Goal: Communication & Community: Answer question/provide support

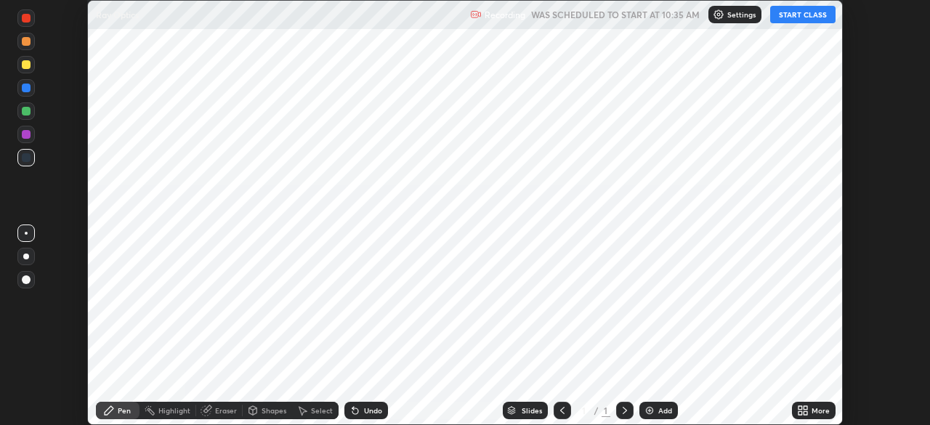
scroll to position [425, 929]
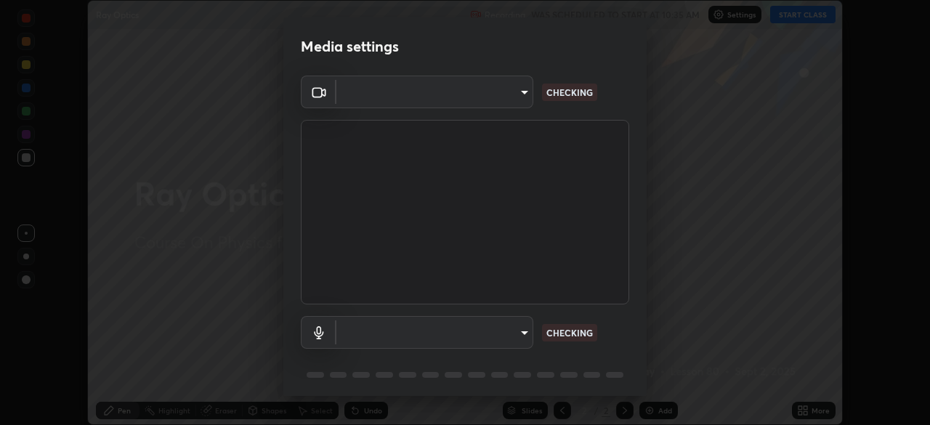
type input "1aa9a2346586593530aac2cf173ef8fd9a708ba55414d838fbce605f7d08cc12"
click at [503, 335] on body "Erase all Ray Optics Recording WAS SCHEDULED TO START AT 10:35 AM Settings STAR…" at bounding box center [465, 212] width 930 height 425
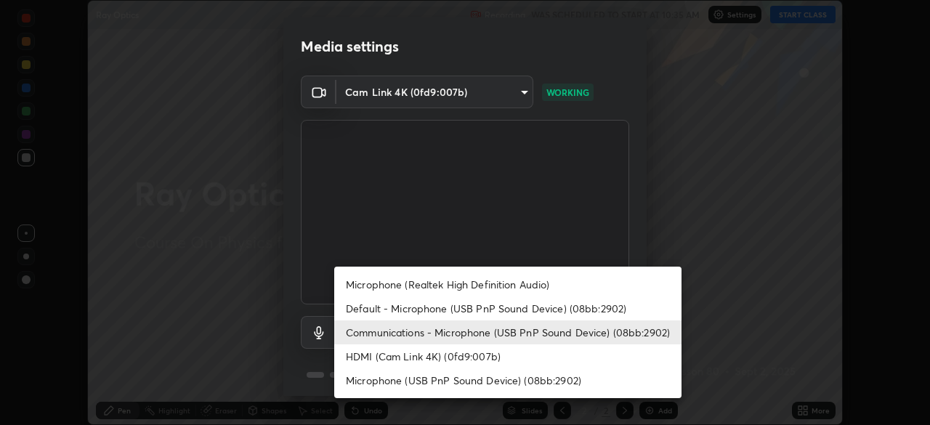
click at [535, 309] on li "Default - Microphone (USB PnP Sound Device) (08bb:2902)" at bounding box center [507, 308] width 347 height 24
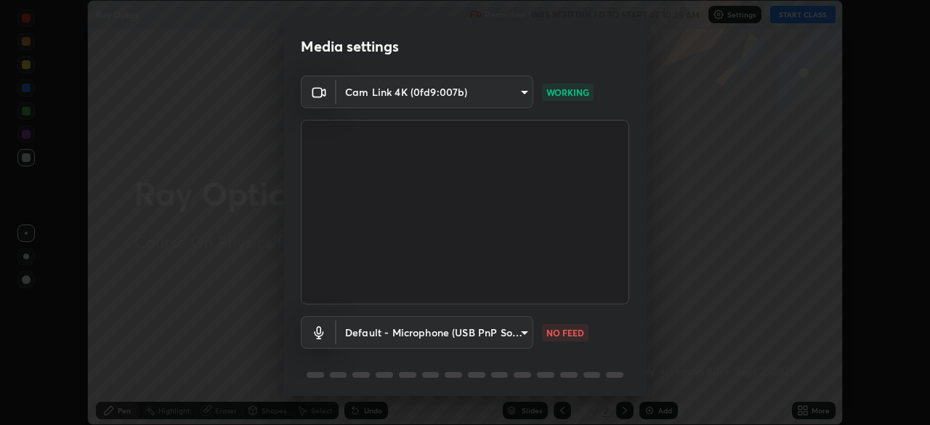
type input "default"
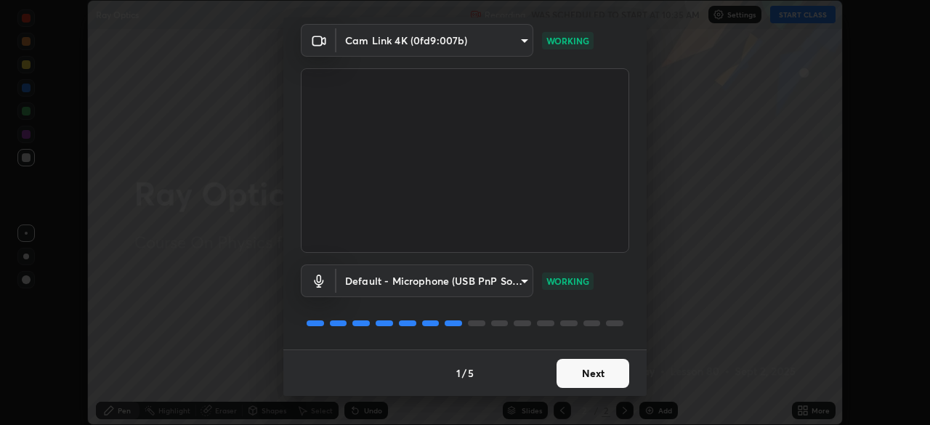
click at [586, 364] on button "Next" at bounding box center [592, 373] width 73 height 29
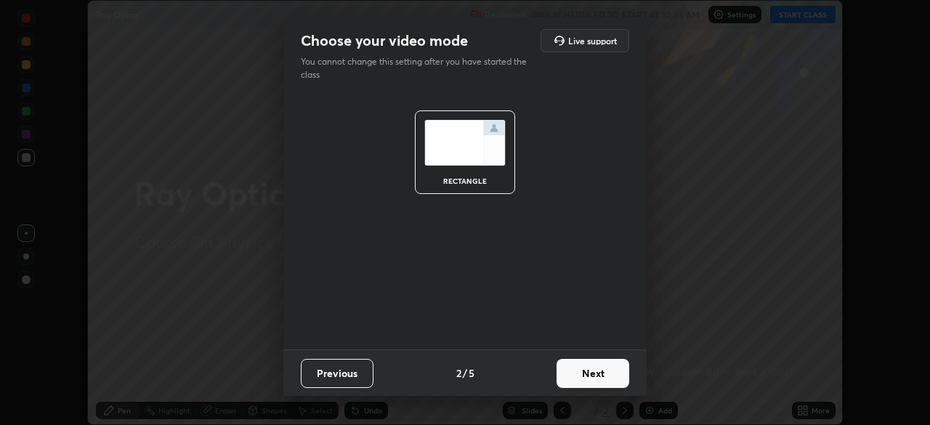
scroll to position [0, 0]
click at [602, 372] on button "Next" at bounding box center [592, 373] width 73 height 29
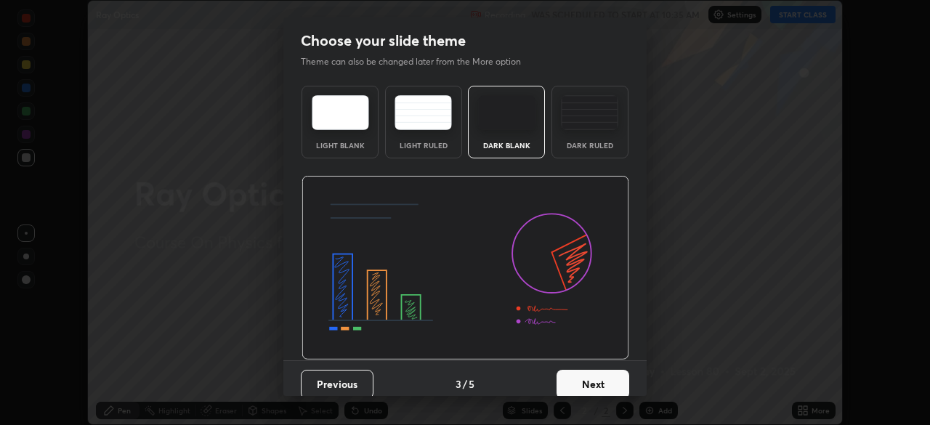
click at [607, 381] on button "Next" at bounding box center [592, 384] width 73 height 29
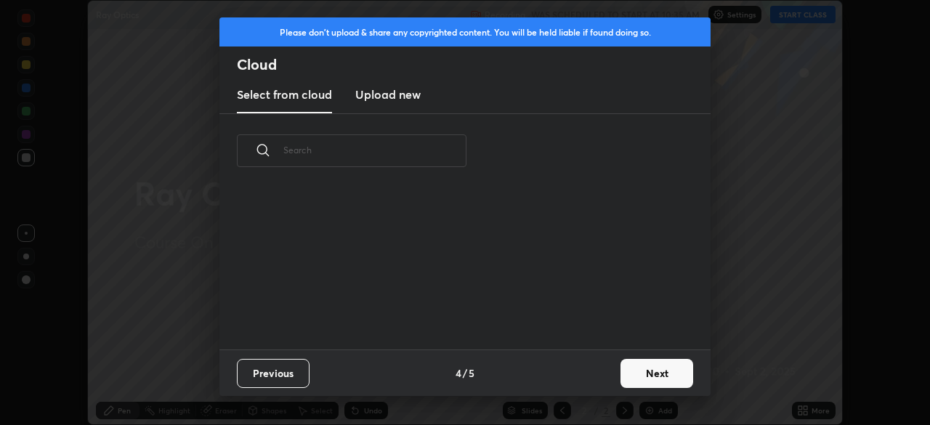
scroll to position [161, 466]
click at [655, 373] on button "Next" at bounding box center [656, 373] width 73 height 29
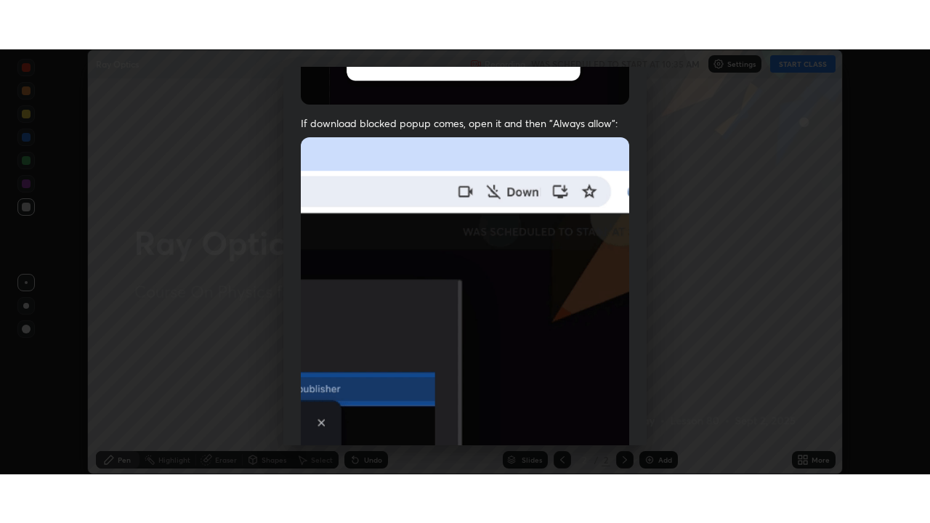
scroll to position [348, 0]
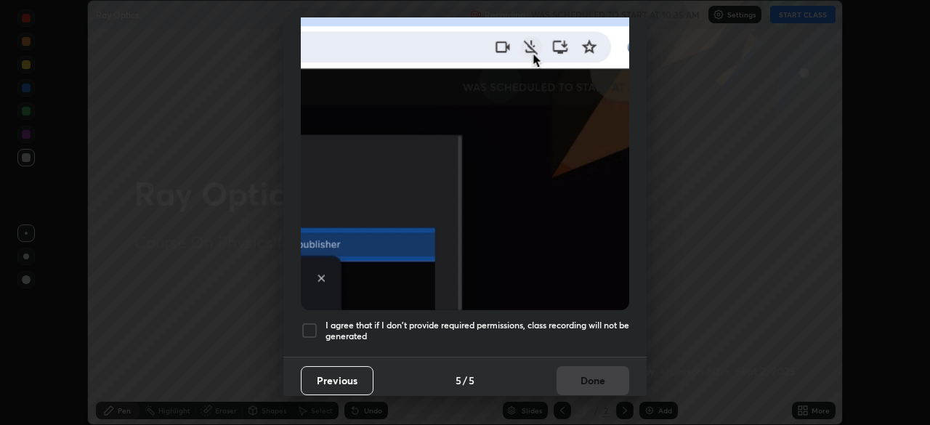
click at [317, 322] on div at bounding box center [309, 330] width 17 height 17
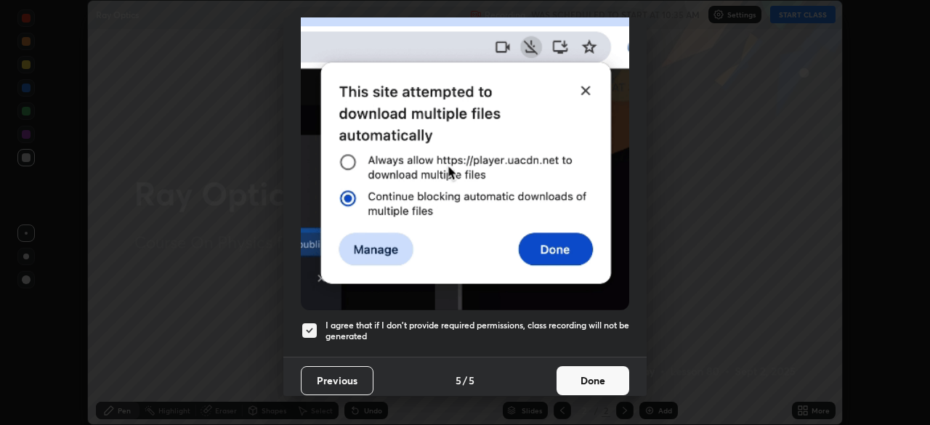
click at [577, 376] on button "Done" at bounding box center [592, 380] width 73 height 29
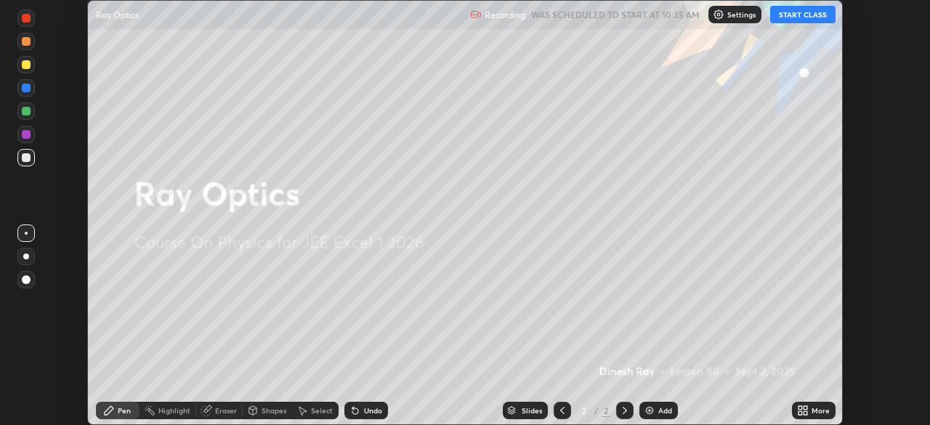
click at [820, 410] on div "More" at bounding box center [820, 410] width 18 height 7
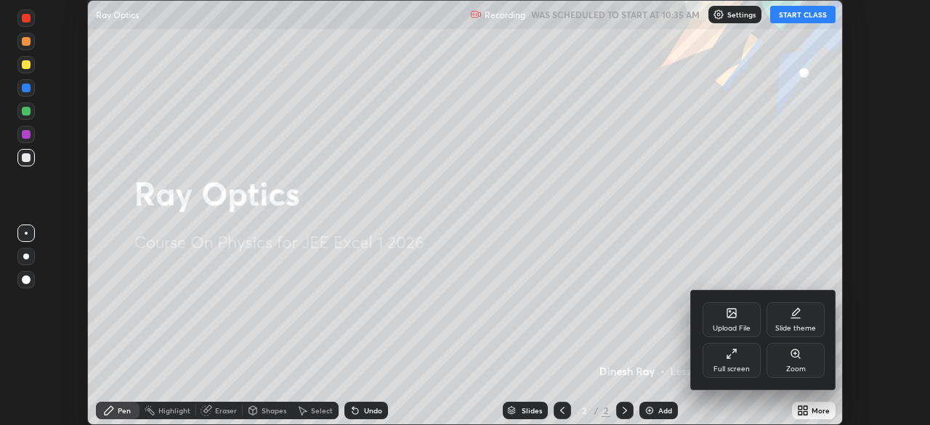
click at [751, 358] on div "Full screen" at bounding box center [731, 360] width 58 height 35
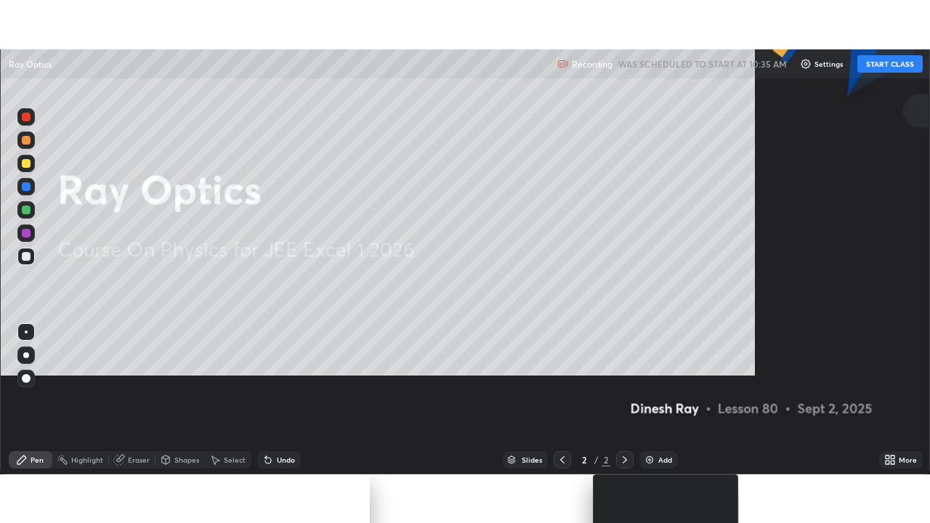
scroll to position [523, 930]
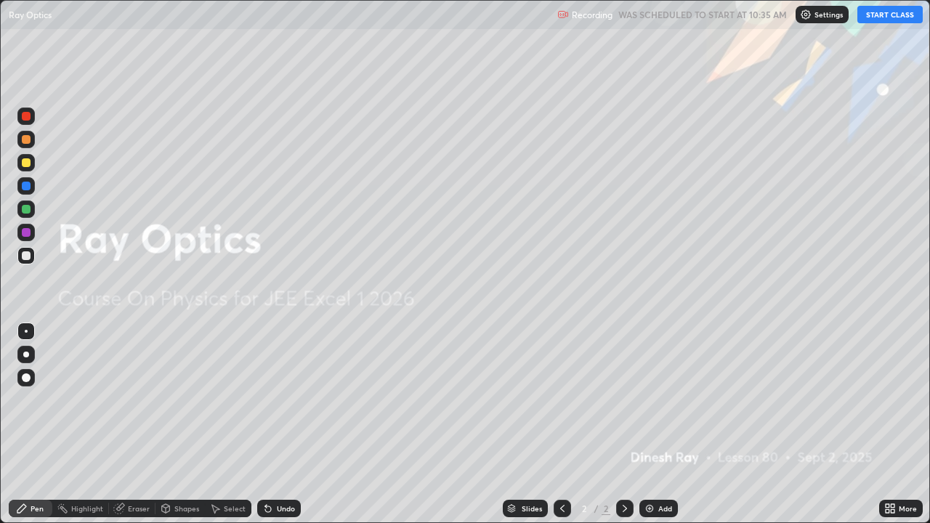
click at [882, 20] on button "START CLASS" at bounding box center [889, 14] width 65 height 17
click at [33, 354] on div at bounding box center [25, 354] width 17 height 17
click at [28, 163] on div at bounding box center [26, 162] width 9 height 9
click at [664, 424] on div "Add" at bounding box center [658, 508] width 39 height 17
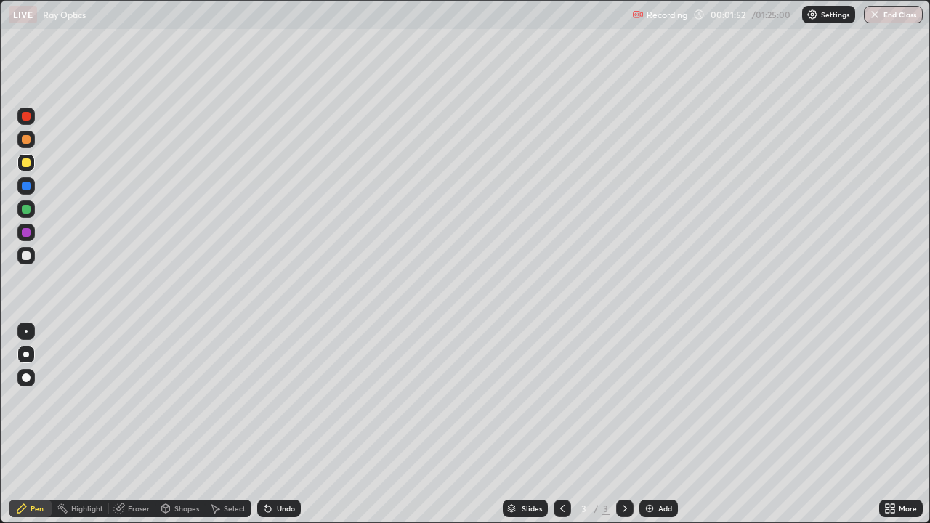
click at [27, 163] on div at bounding box center [26, 162] width 9 height 9
click at [185, 424] on div "Shapes" at bounding box center [186, 508] width 25 height 7
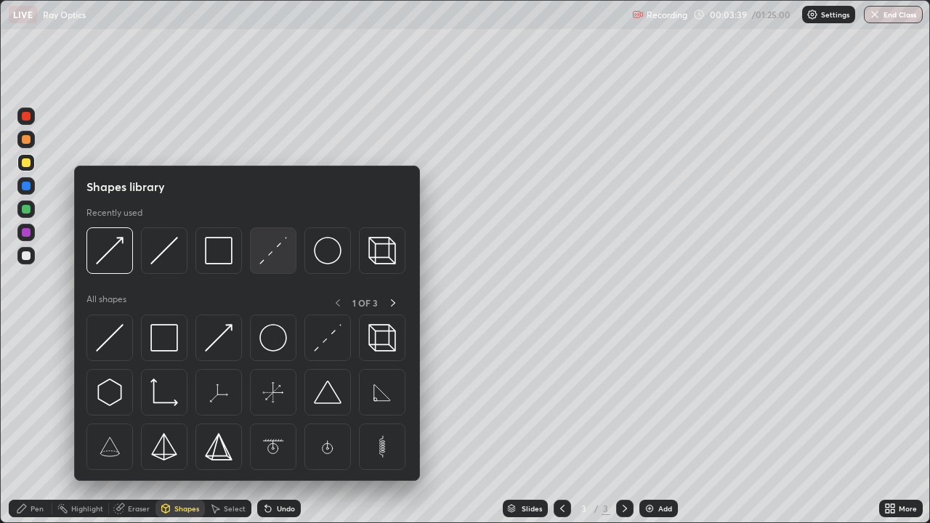
click at [264, 262] on img at bounding box center [273, 251] width 28 height 28
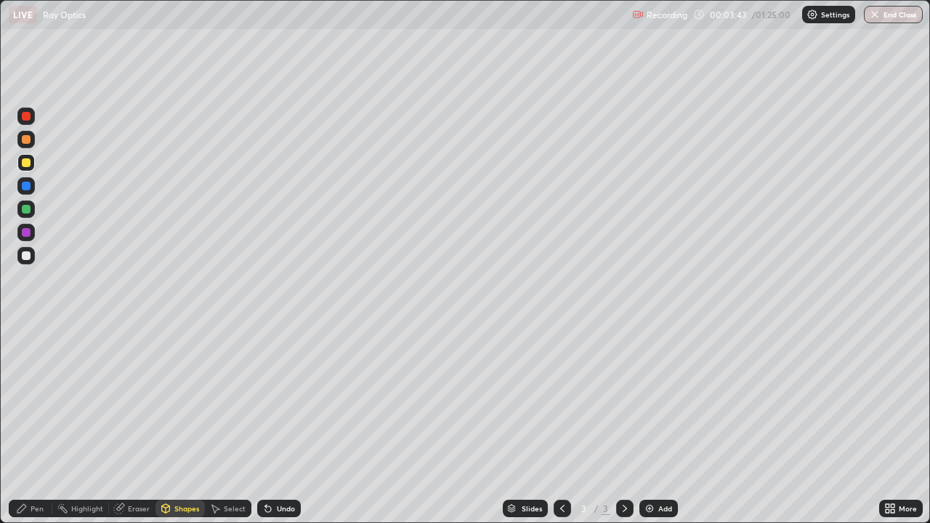
click at [28, 262] on div at bounding box center [25, 255] width 17 height 17
click at [30, 424] on div "Pen" at bounding box center [31, 508] width 44 height 17
click at [26, 331] on div at bounding box center [26, 331] width 3 height 3
click at [28, 209] on div at bounding box center [26, 209] width 9 height 9
click at [189, 424] on div "Shapes" at bounding box center [186, 508] width 25 height 7
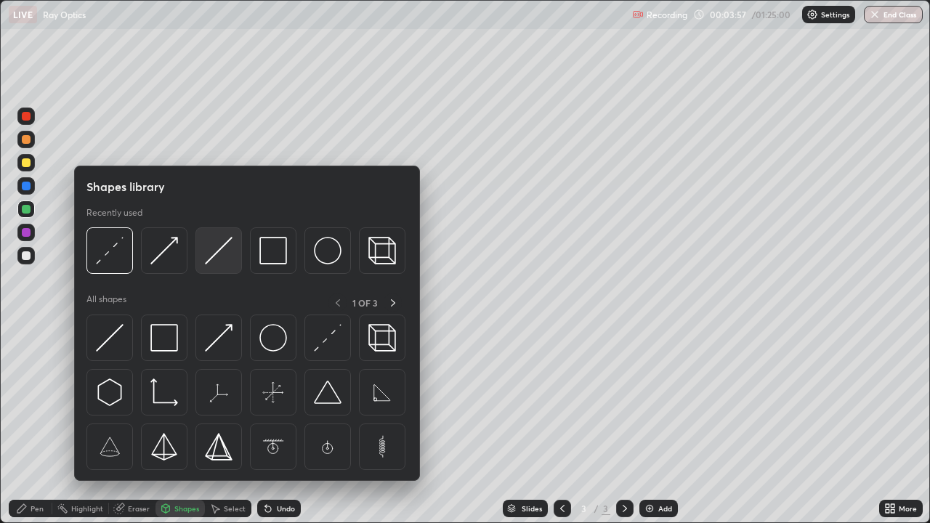
click at [211, 256] on img at bounding box center [219, 251] width 28 height 28
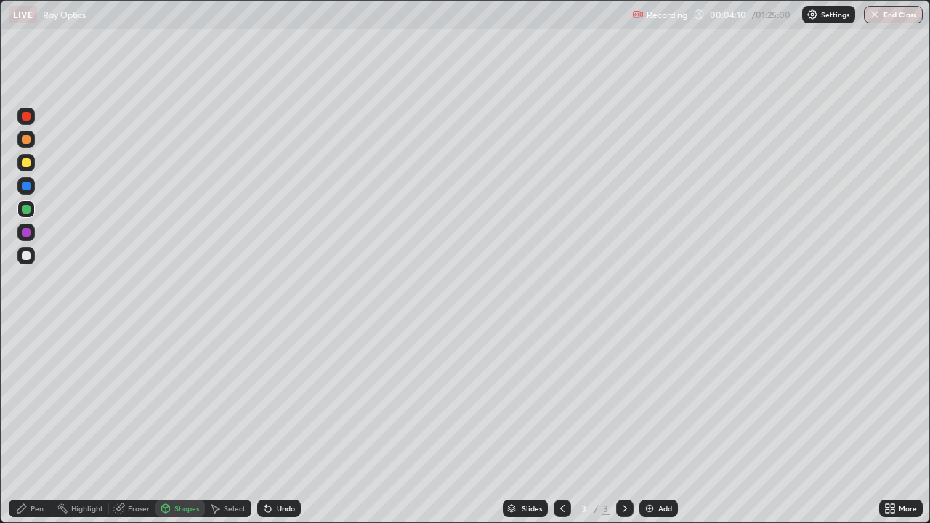
click at [32, 424] on div "Pen" at bounding box center [37, 508] width 13 height 7
click at [177, 424] on div "Shapes" at bounding box center [186, 508] width 25 height 7
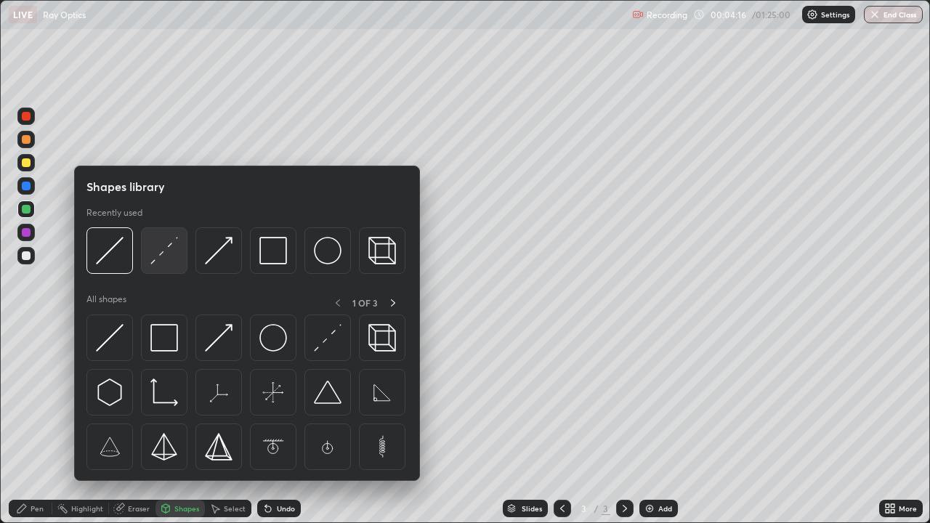
click at [164, 259] on img at bounding box center [164, 251] width 28 height 28
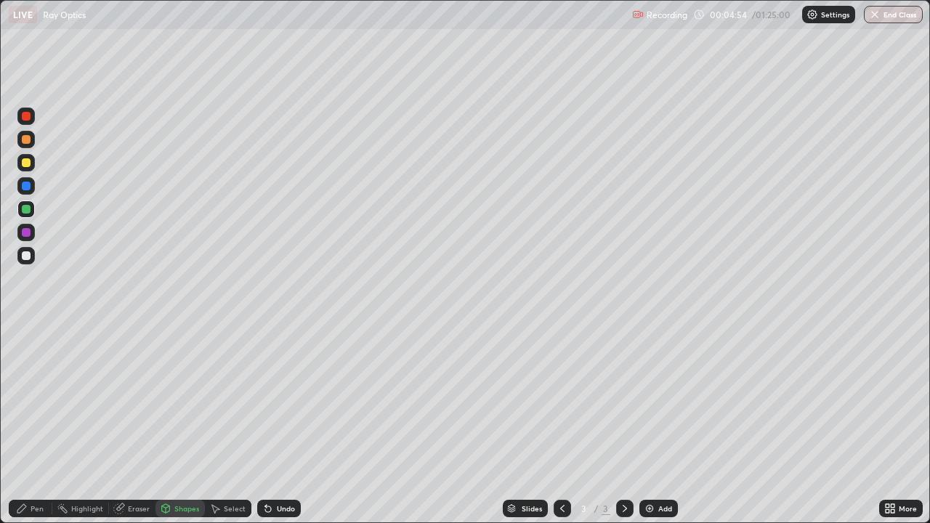
click at [290, 424] on div "Undo" at bounding box center [279, 508] width 44 height 17
click at [187, 424] on div "Shapes" at bounding box center [186, 508] width 25 height 7
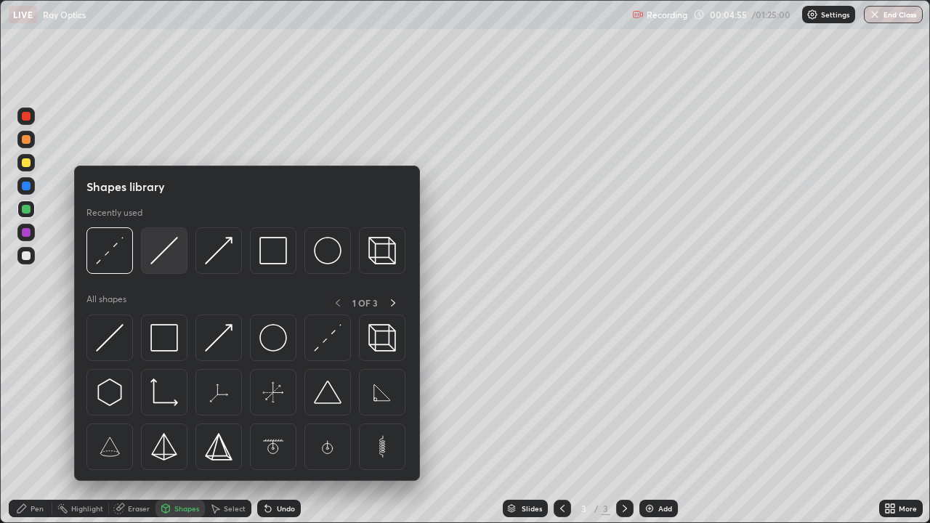
click at [167, 251] on img at bounding box center [164, 251] width 28 height 28
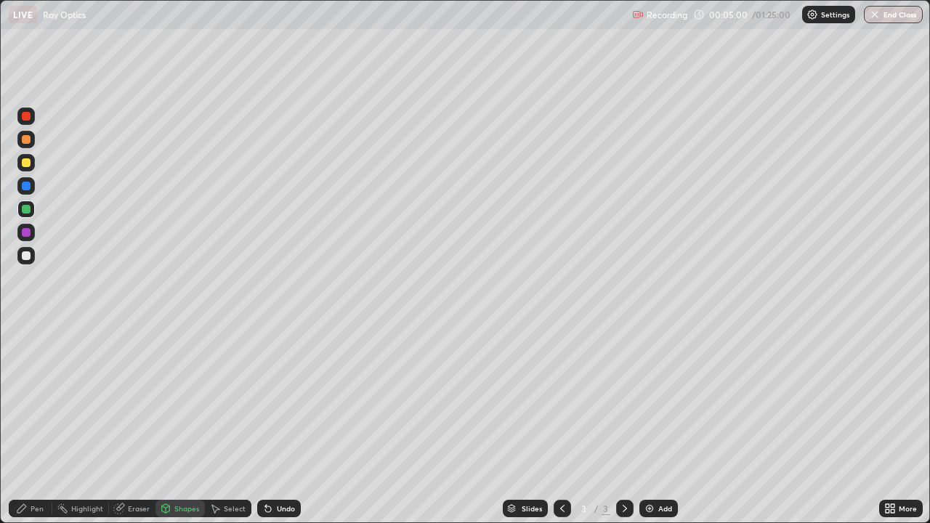
click at [31, 424] on div "Pen" at bounding box center [31, 508] width 44 height 17
click at [27, 256] on div at bounding box center [26, 255] width 9 height 9
click at [23, 213] on div at bounding box center [26, 209] width 9 height 9
click at [184, 424] on div "Shapes" at bounding box center [186, 508] width 25 height 7
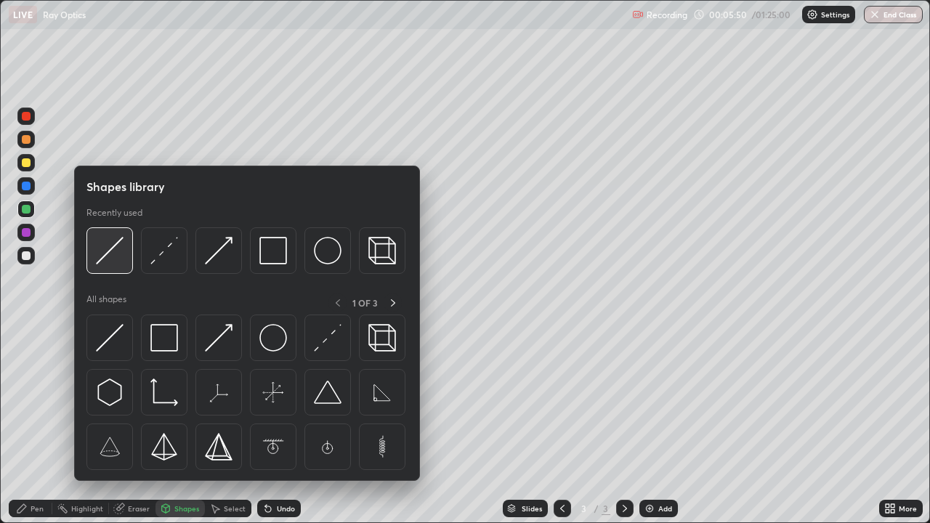
click at [117, 259] on img at bounding box center [110, 251] width 28 height 28
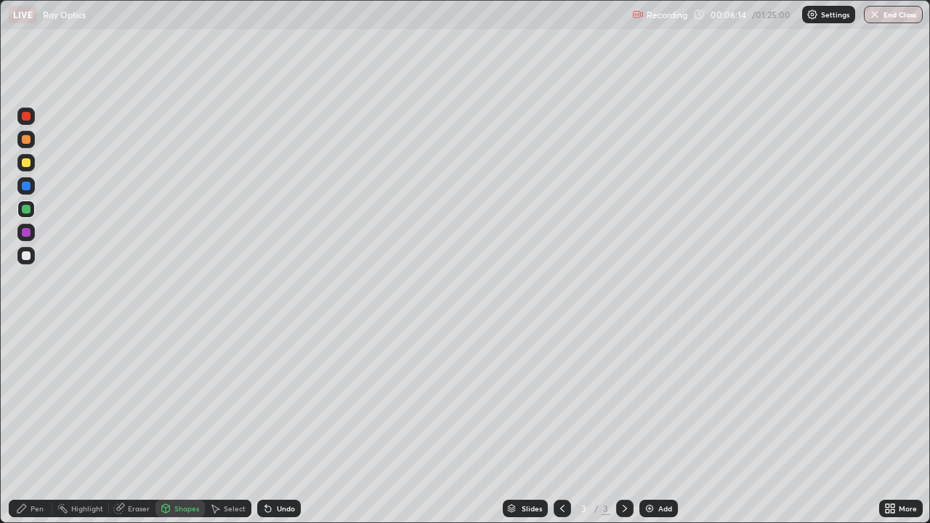
click at [25, 166] on div at bounding box center [26, 162] width 9 height 9
click at [26, 424] on div "Pen" at bounding box center [31, 508] width 44 height 17
click at [27, 257] on div at bounding box center [26, 255] width 9 height 9
click at [24, 167] on div at bounding box center [25, 162] width 17 height 17
click at [23, 190] on div at bounding box center [25, 185] width 17 height 17
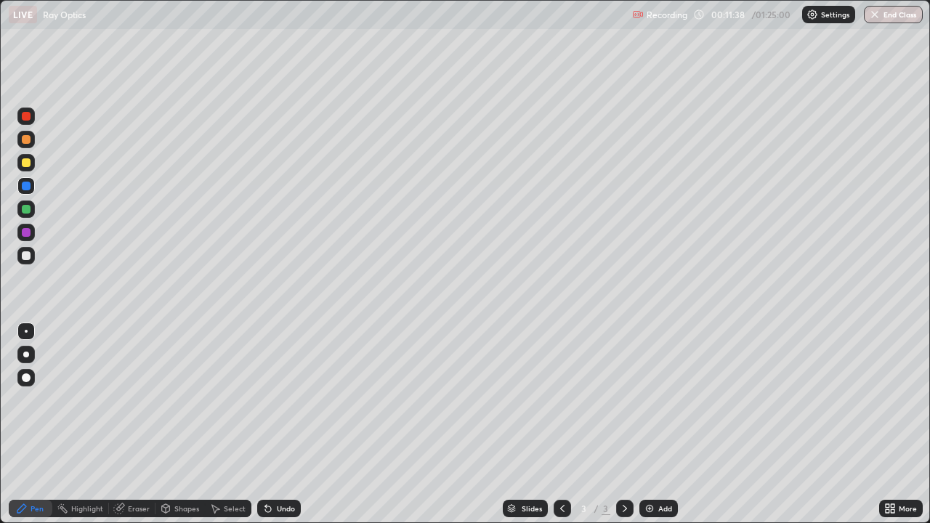
click at [28, 169] on div at bounding box center [25, 162] width 17 height 17
click at [28, 185] on div at bounding box center [26, 186] width 9 height 9
click at [277, 424] on div "Undo" at bounding box center [286, 508] width 18 height 7
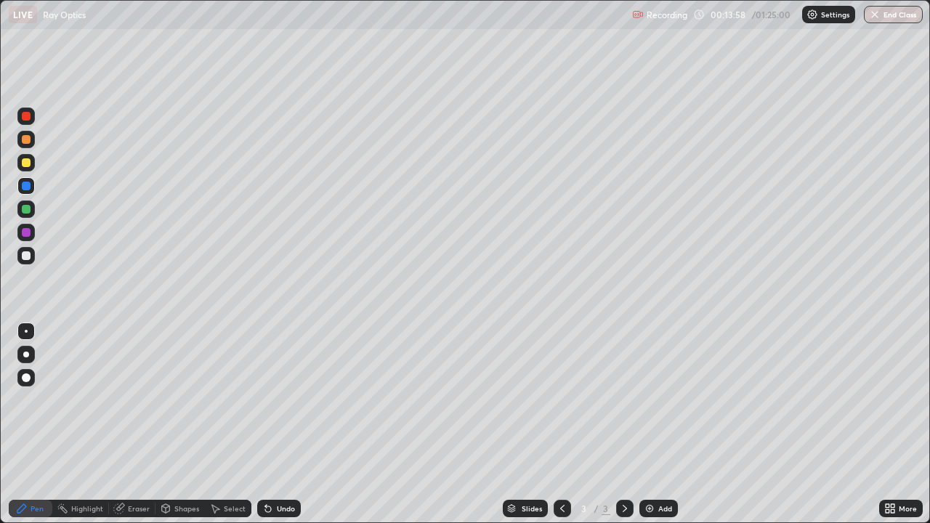
click at [31, 166] on div at bounding box center [25, 162] width 17 height 17
click at [668, 424] on div "Add" at bounding box center [665, 508] width 14 height 7
click at [290, 424] on div "Undo" at bounding box center [279, 508] width 44 height 17
click at [283, 424] on div "Undo" at bounding box center [286, 508] width 18 height 7
click at [277, 424] on div "Undo" at bounding box center [286, 508] width 18 height 7
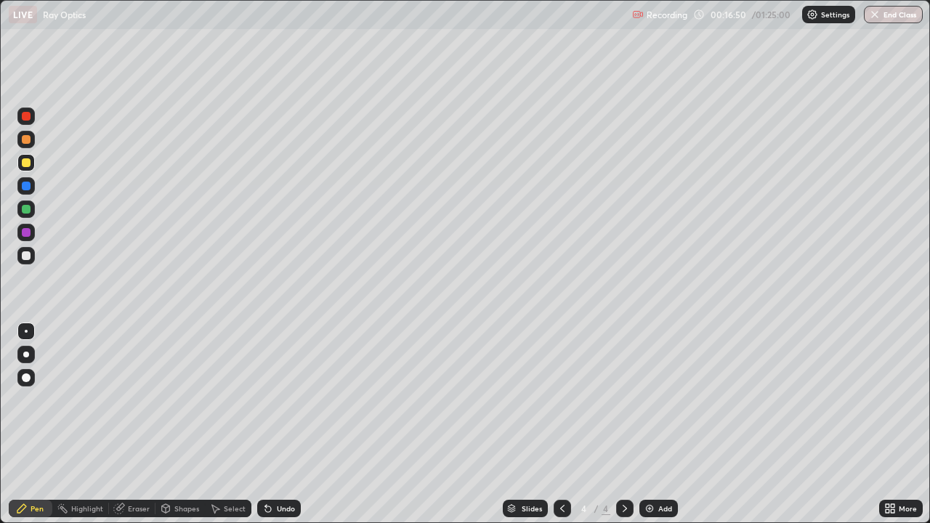
click at [266, 424] on icon at bounding box center [268, 509] width 6 height 6
click at [267, 424] on icon at bounding box center [268, 509] width 6 height 6
click at [264, 424] on icon at bounding box center [268, 509] width 12 height 12
click at [267, 424] on icon at bounding box center [268, 509] width 12 height 12
click at [267, 424] on icon at bounding box center [268, 509] width 6 height 6
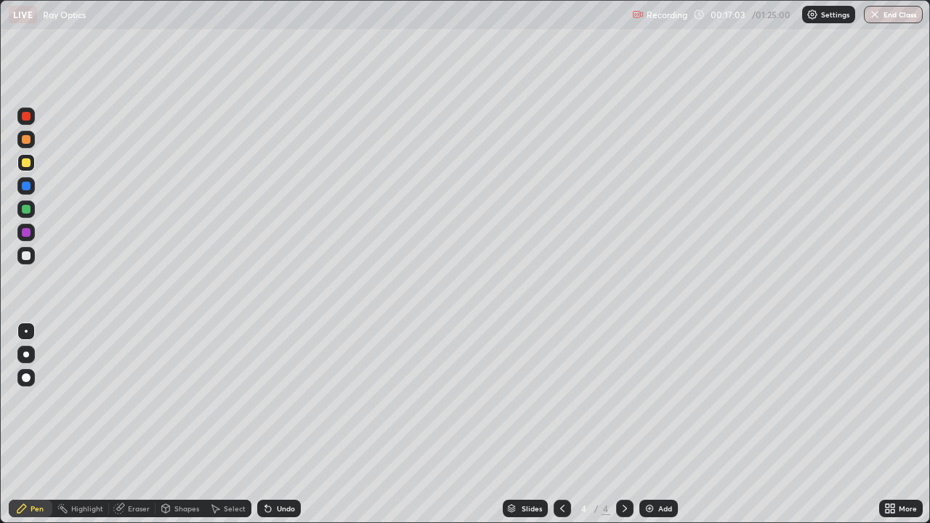
click at [33, 256] on div at bounding box center [25, 255] width 17 height 17
click at [27, 355] on div at bounding box center [26, 355] width 6 height 6
click at [557, 424] on icon at bounding box center [562, 509] width 12 height 12
click at [621, 424] on icon at bounding box center [625, 509] width 12 height 12
click at [561, 424] on icon at bounding box center [562, 509] width 12 height 12
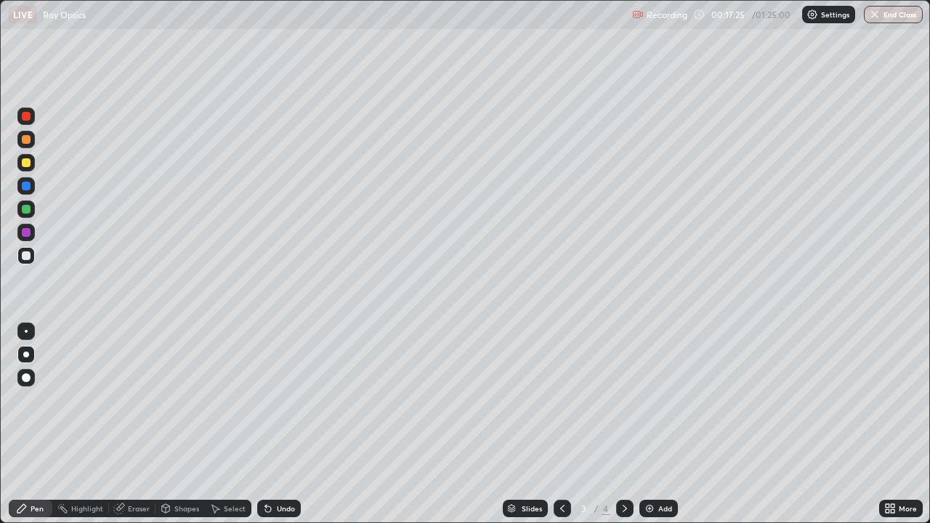
click at [623, 424] on icon at bounding box center [625, 509] width 12 height 12
click at [18, 163] on div at bounding box center [25, 162] width 17 height 17
click at [25, 424] on div at bounding box center [26, 407] width 23 height 174
click at [561, 424] on icon at bounding box center [562, 509] width 12 height 12
click at [625, 424] on icon at bounding box center [625, 508] width 4 height 7
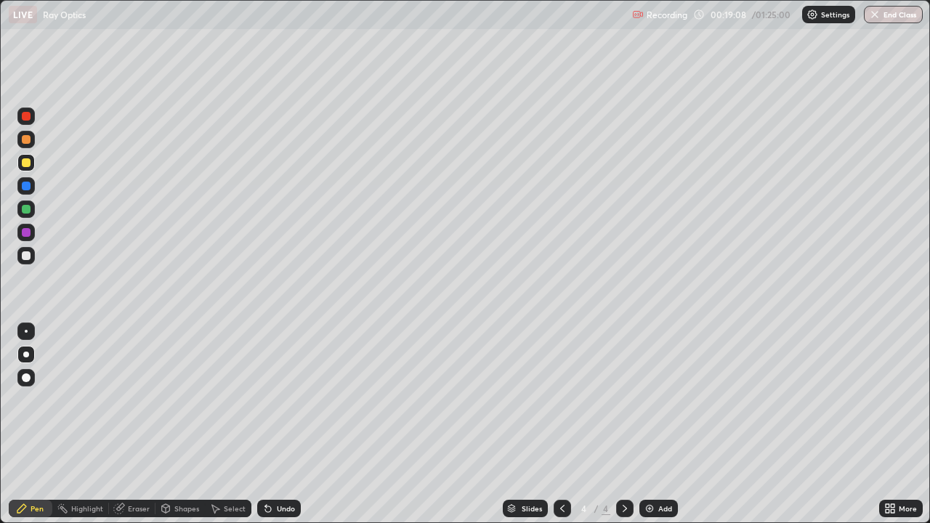
click at [561, 424] on icon at bounding box center [562, 509] width 12 height 12
click at [623, 424] on icon at bounding box center [625, 509] width 12 height 12
click at [561, 424] on div at bounding box center [562, 508] width 17 height 17
click at [623, 424] on icon at bounding box center [625, 509] width 12 height 12
click at [561, 424] on icon at bounding box center [562, 509] width 12 height 12
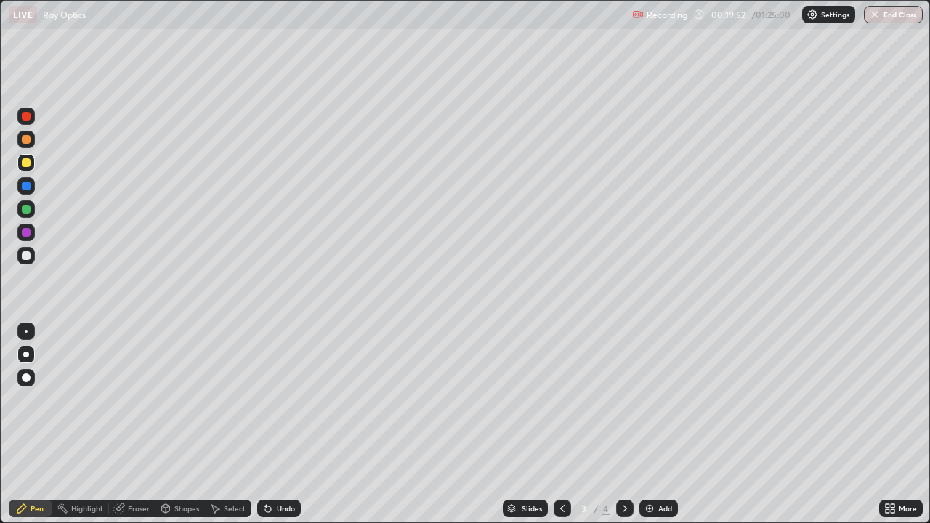
click at [623, 424] on icon at bounding box center [625, 509] width 12 height 12
click at [33, 187] on div at bounding box center [25, 185] width 17 height 17
click at [651, 424] on img at bounding box center [650, 509] width 12 height 12
click at [23, 143] on div at bounding box center [26, 139] width 9 height 9
click at [274, 424] on div "Undo" at bounding box center [279, 508] width 44 height 17
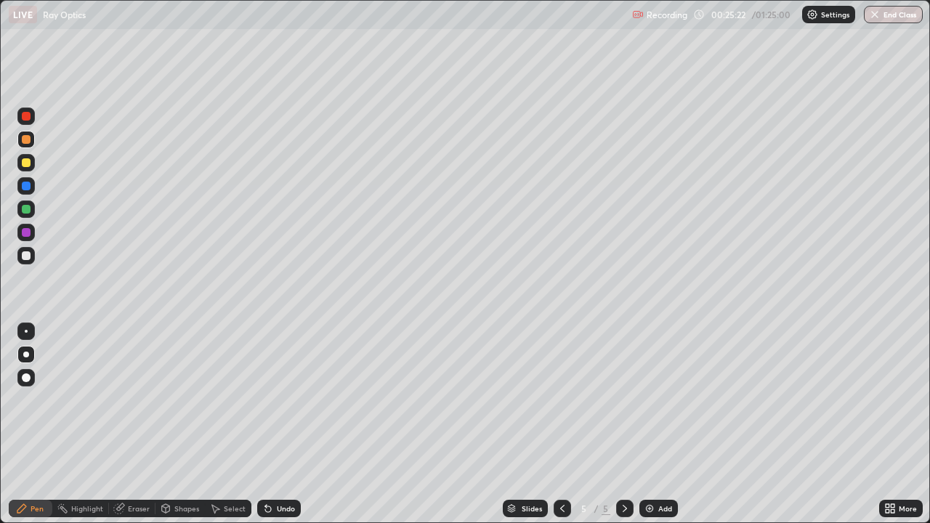
click at [283, 424] on div "Undo" at bounding box center [286, 508] width 18 height 7
click at [280, 424] on div "Undo" at bounding box center [286, 508] width 18 height 7
click at [279, 424] on div "Undo" at bounding box center [286, 508] width 18 height 7
click at [25, 255] on div at bounding box center [26, 255] width 9 height 9
click at [25, 187] on div at bounding box center [26, 186] width 9 height 9
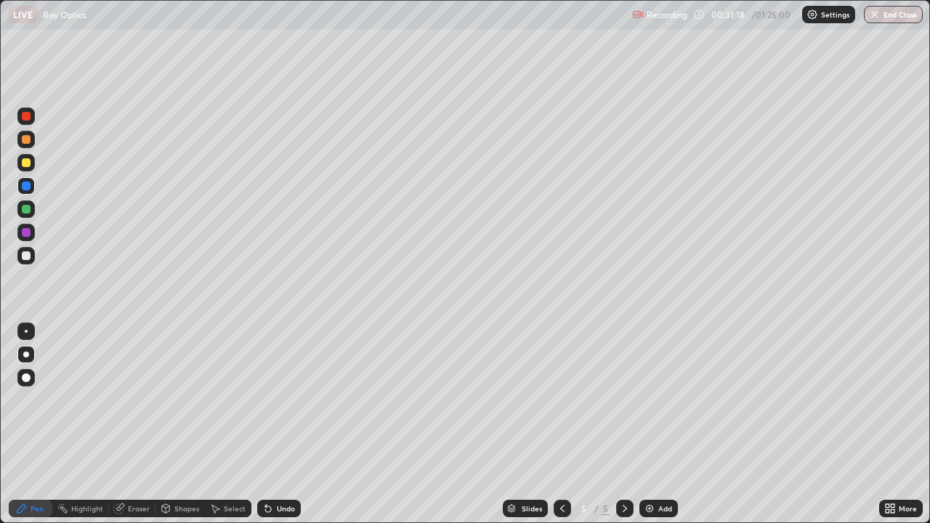
click at [661, 424] on div "Add" at bounding box center [665, 508] width 14 height 7
click at [25, 165] on div at bounding box center [26, 162] width 9 height 9
click at [28, 255] on div at bounding box center [26, 255] width 9 height 9
click at [33, 164] on div at bounding box center [25, 162] width 17 height 17
click at [285, 424] on div "Undo" at bounding box center [279, 508] width 44 height 17
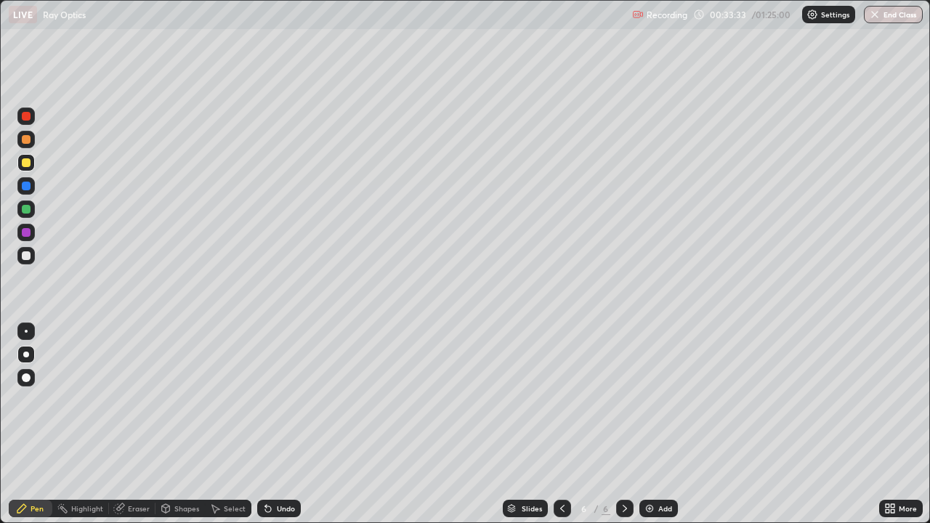
click at [31, 261] on div at bounding box center [25, 255] width 17 height 17
click at [26, 187] on div at bounding box center [26, 186] width 9 height 9
click at [270, 424] on icon at bounding box center [268, 509] width 12 height 12
click at [137, 424] on div "Eraser" at bounding box center [139, 508] width 22 height 7
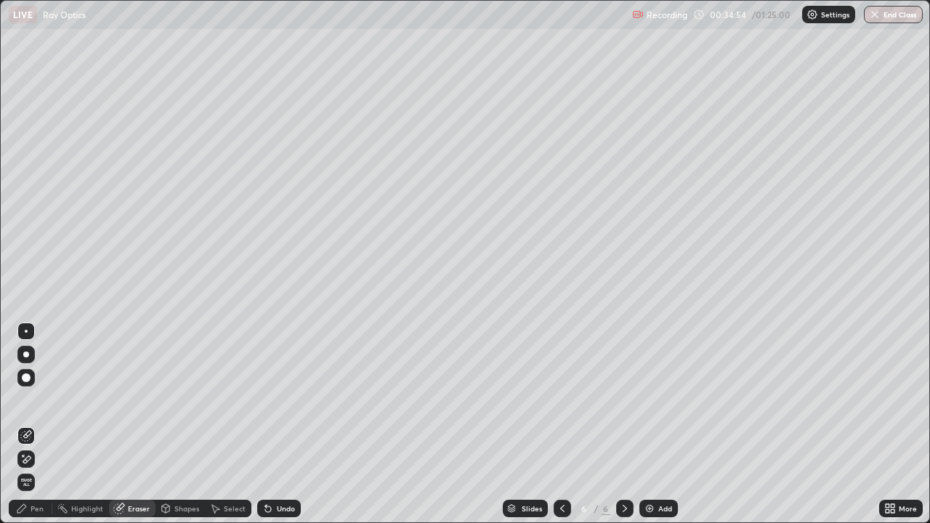
click at [23, 424] on div "Pen" at bounding box center [31, 508] width 44 height 17
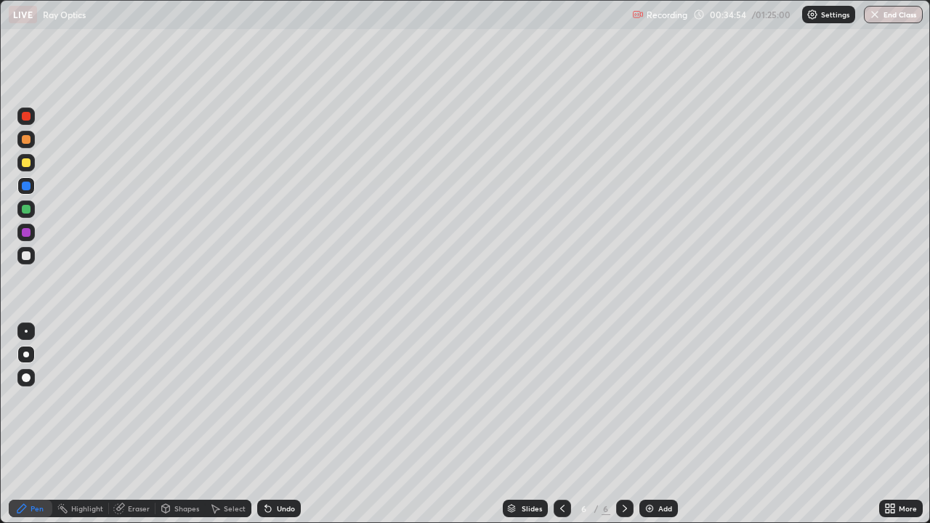
click at [28, 211] on div at bounding box center [26, 209] width 9 height 9
click at [267, 424] on div "Undo" at bounding box center [275, 508] width 49 height 29
click at [275, 424] on div "Undo" at bounding box center [275, 508] width 49 height 29
click at [138, 424] on div "Eraser" at bounding box center [139, 508] width 22 height 7
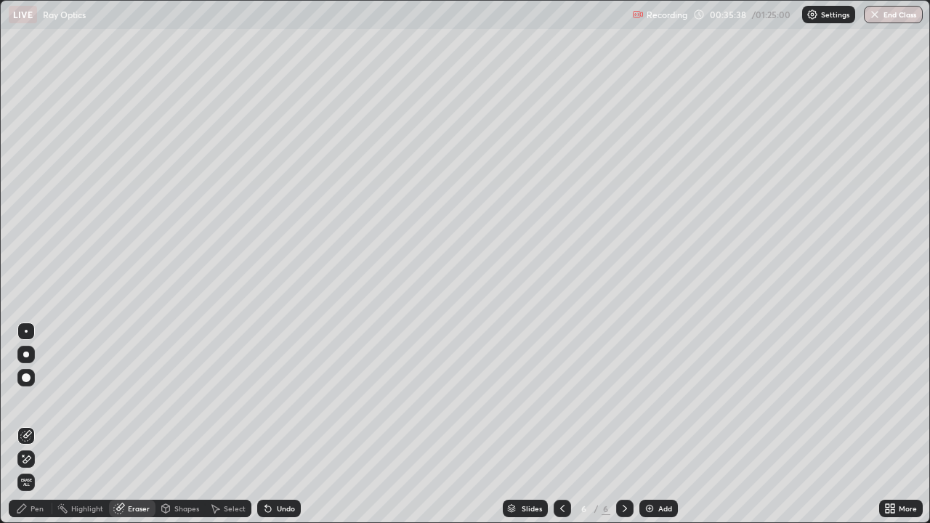
click at [31, 424] on div "Pen" at bounding box center [31, 508] width 44 height 17
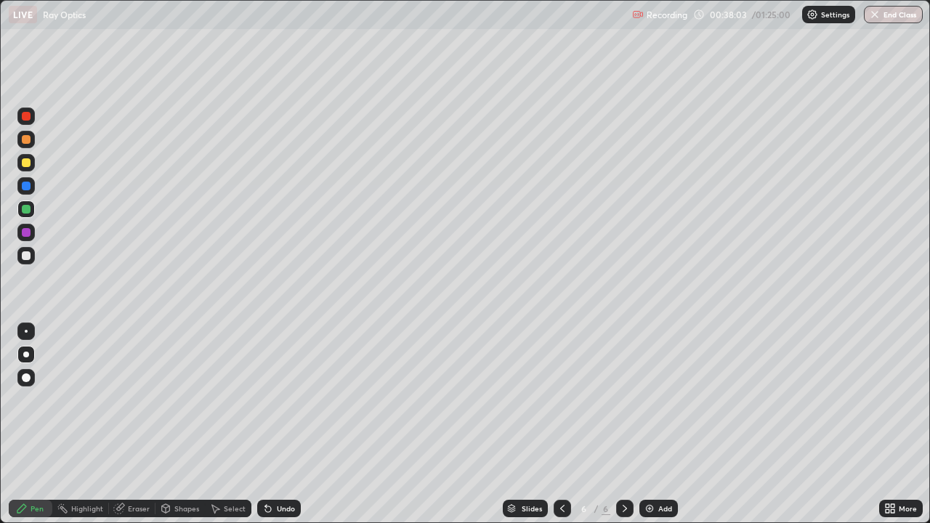
click at [656, 424] on div "Add" at bounding box center [658, 508] width 39 height 17
click at [31, 256] on div at bounding box center [25, 255] width 17 height 17
click at [28, 166] on div at bounding box center [26, 162] width 9 height 9
click at [288, 424] on div "Undo" at bounding box center [279, 508] width 44 height 17
click at [170, 424] on icon at bounding box center [166, 509] width 12 height 12
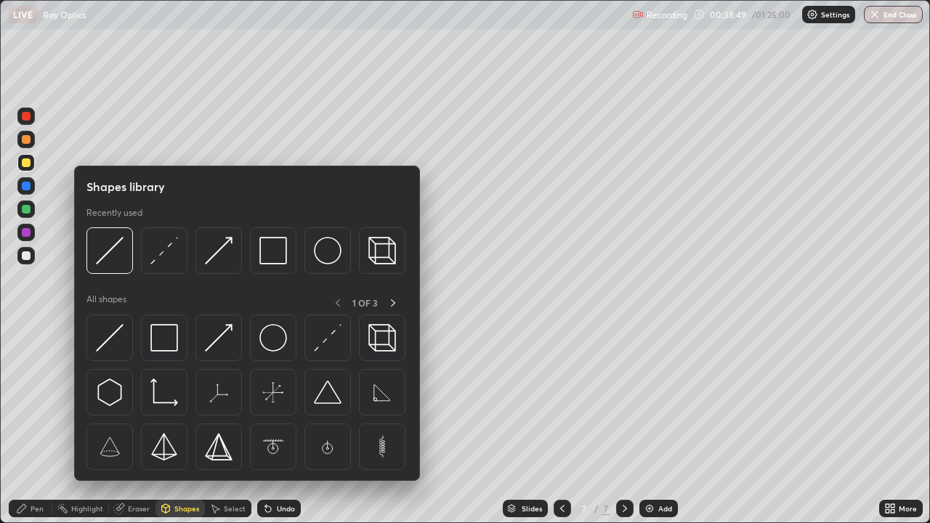
click at [34, 424] on div "Pen" at bounding box center [37, 508] width 13 height 7
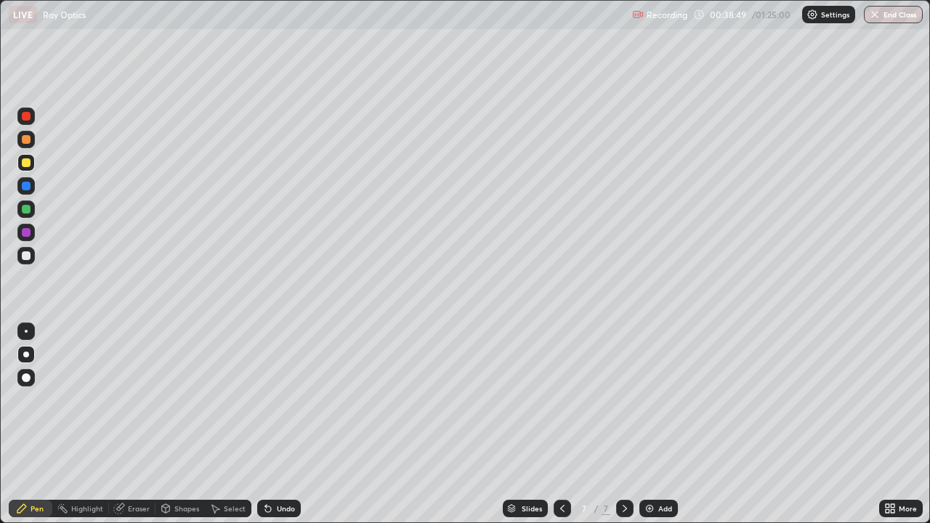
click at [28, 256] on div at bounding box center [26, 255] width 9 height 9
click at [183, 424] on div "Shapes" at bounding box center [179, 508] width 49 height 17
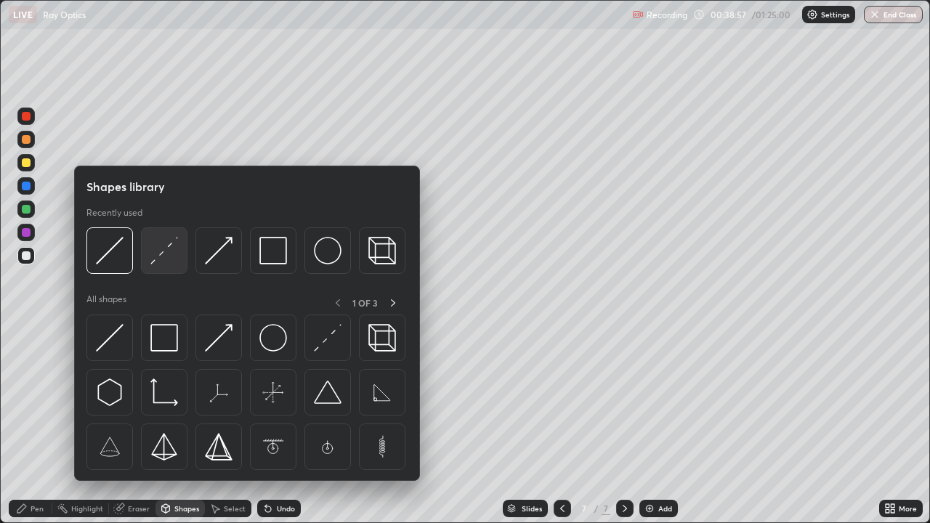
click at [171, 262] on img at bounding box center [164, 251] width 28 height 28
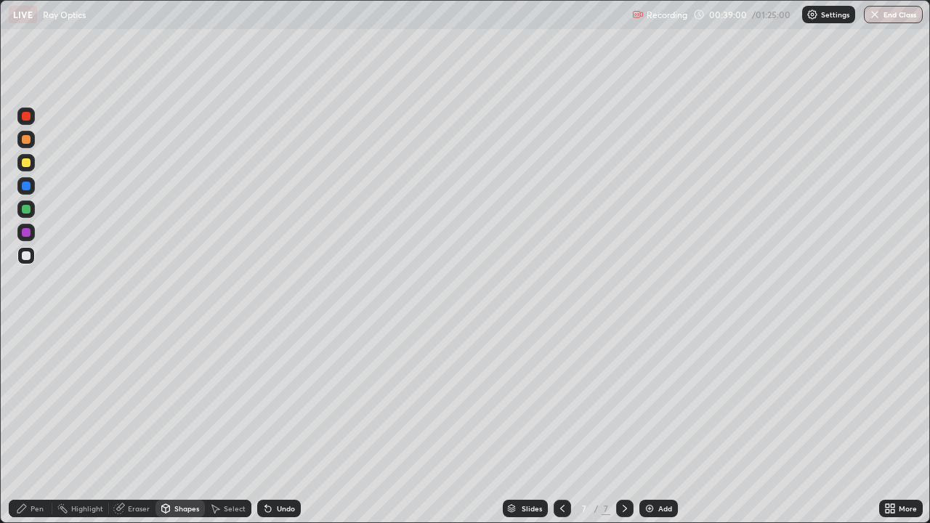
click at [36, 424] on div "Pen" at bounding box center [31, 508] width 44 height 17
click at [27, 163] on div at bounding box center [26, 162] width 9 height 9
click at [625, 424] on div at bounding box center [624, 508] width 17 height 17
click at [892, 424] on icon at bounding box center [893, 511] width 4 height 4
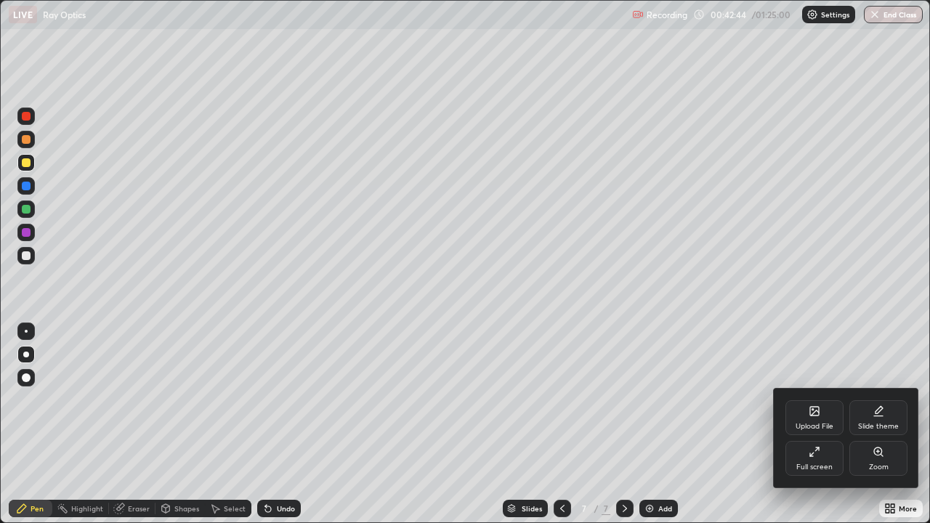
click at [833, 423] on div "Upload File" at bounding box center [814, 426] width 38 height 7
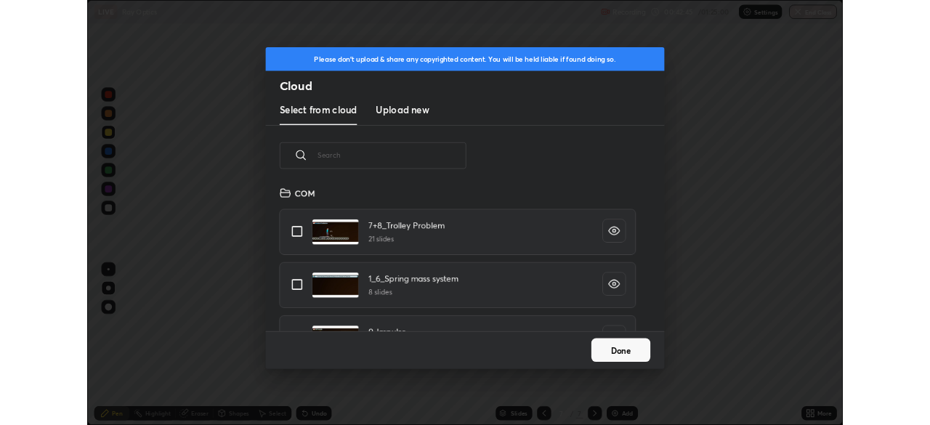
scroll to position [179, 466]
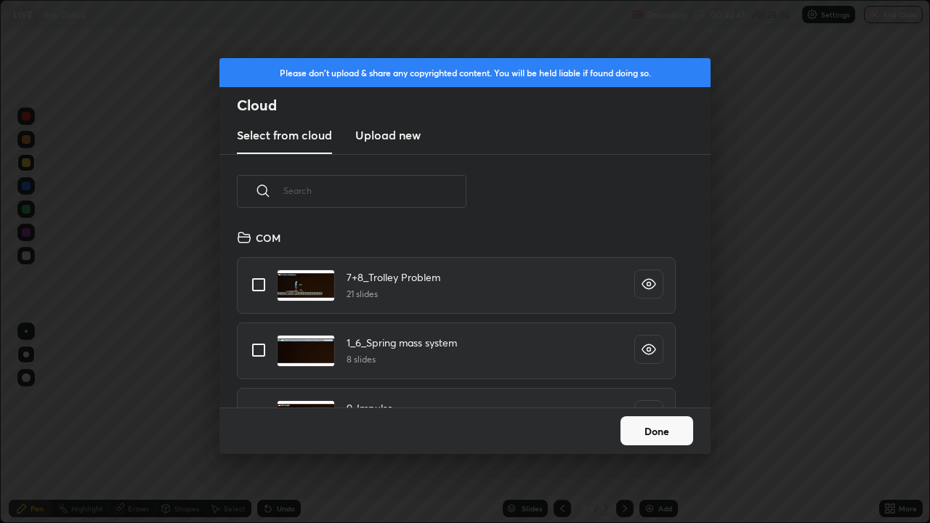
click at [418, 139] on h3 "Upload new" at bounding box center [387, 134] width 65 height 17
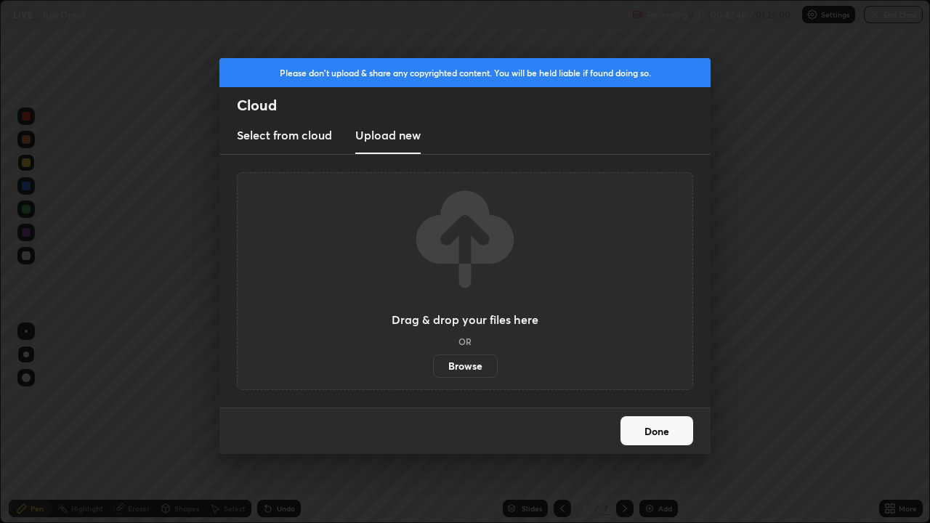
click at [473, 366] on label "Browse" at bounding box center [465, 366] width 65 height 23
click at [433, 366] on input "Browse" at bounding box center [433, 366] width 0 height 23
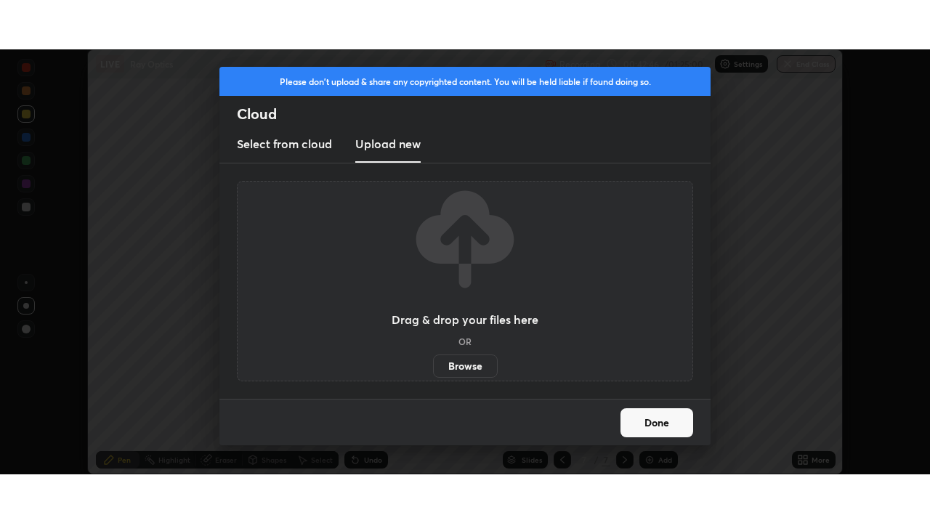
scroll to position [72219, 71715]
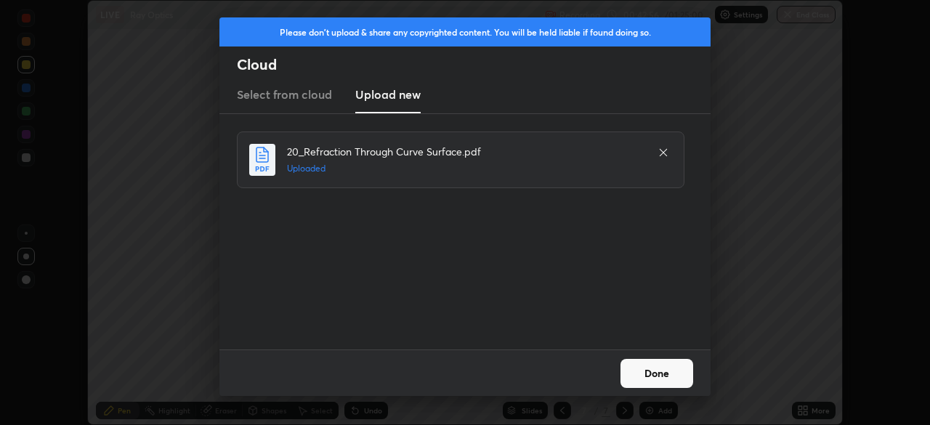
click at [670, 372] on button "Done" at bounding box center [656, 373] width 73 height 29
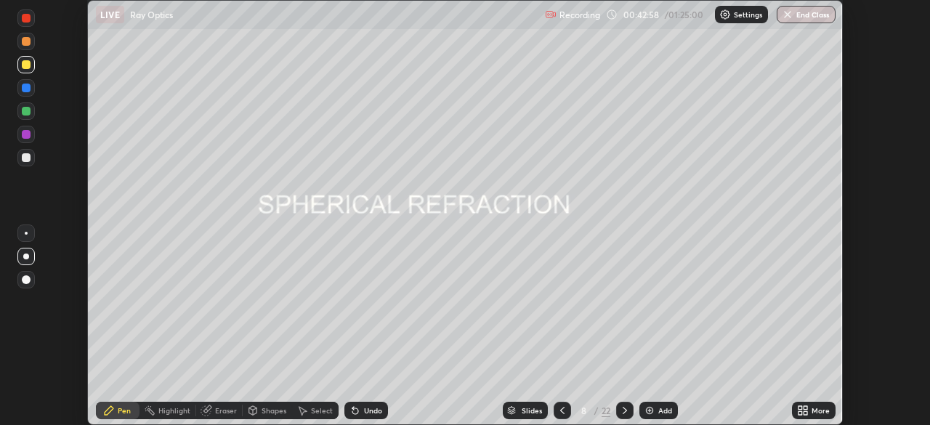
click at [809, 408] on div "More" at bounding box center [814, 410] width 44 height 17
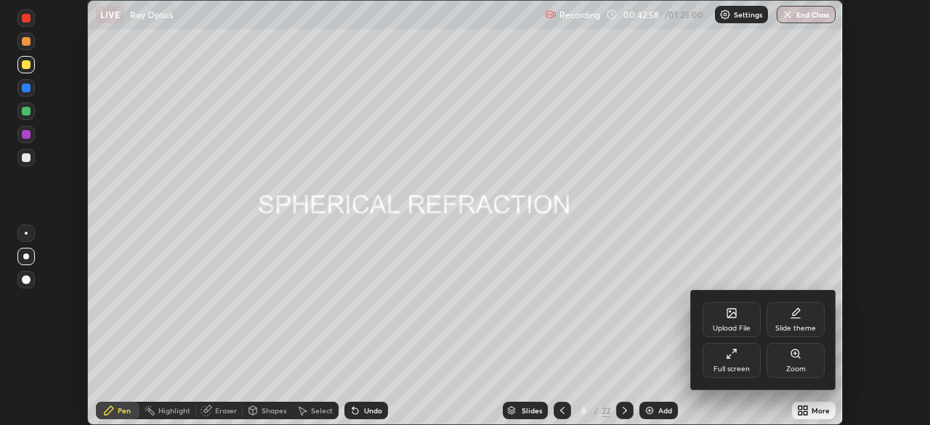
click at [738, 357] on div "Full screen" at bounding box center [731, 360] width 58 height 35
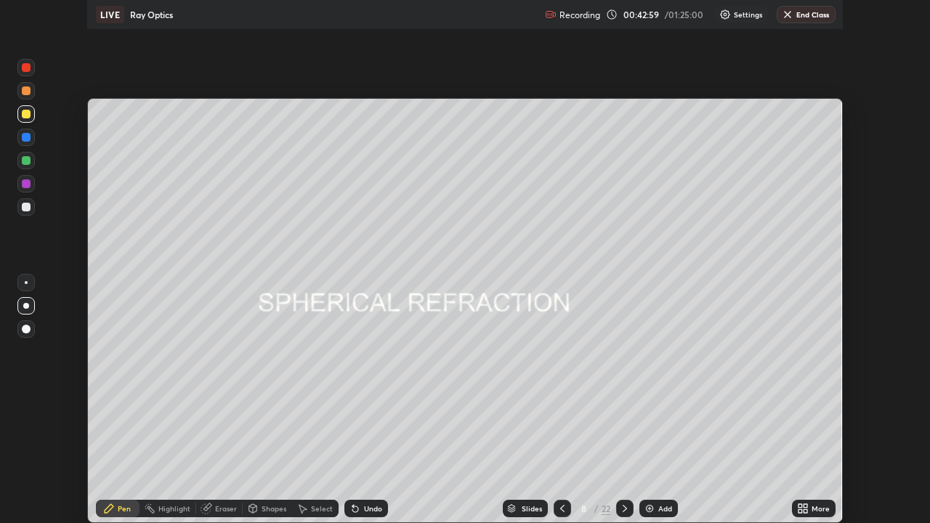
scroll to position [523, 930]
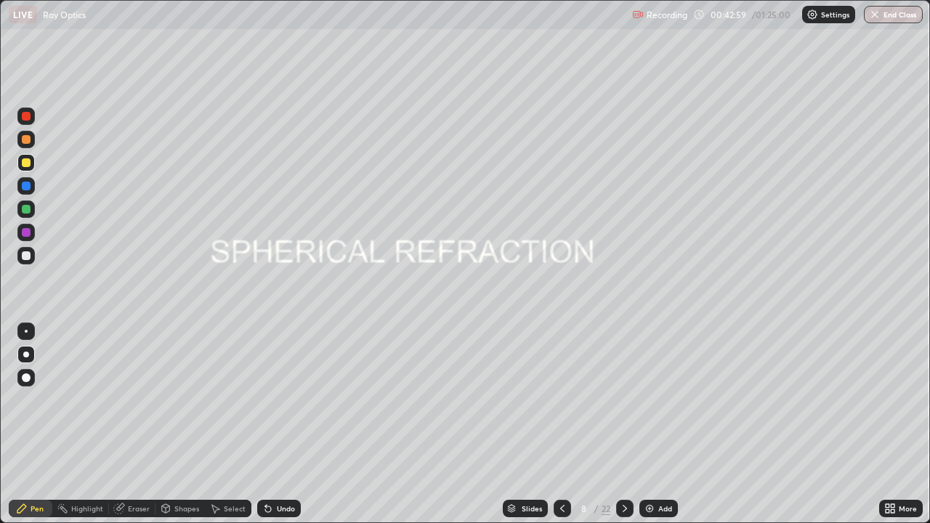
click at [527, 424] on div "Slides" at bounding box center [532, 508] width 20 height 7
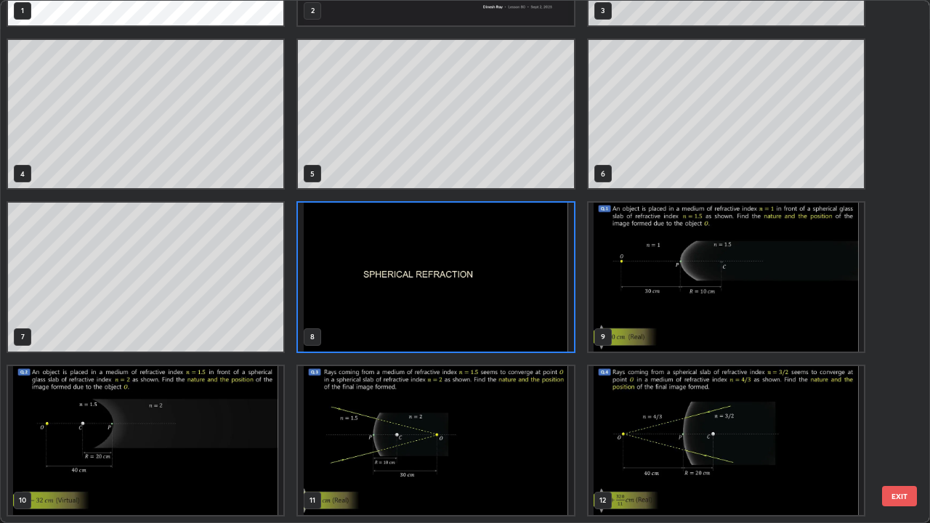
scroll to position [135, 0]
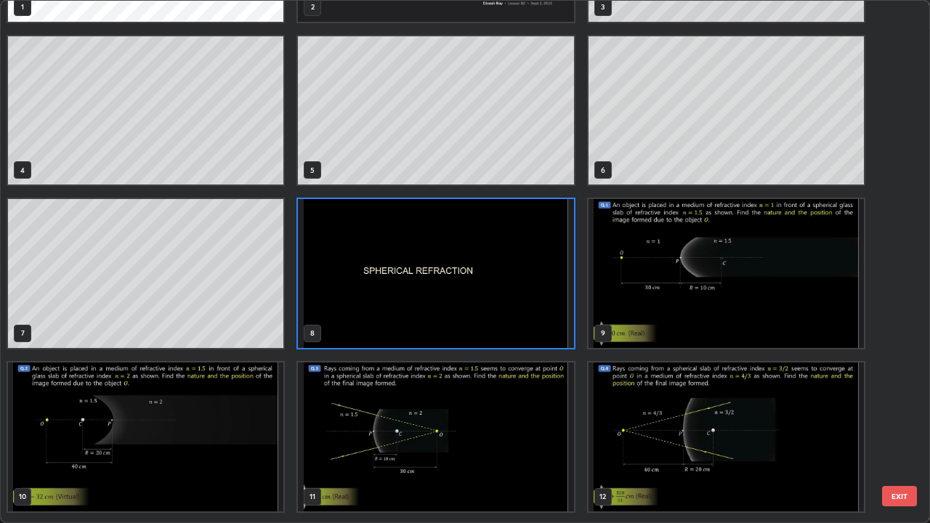
click at [707, 291] on img "grid" at bounding box center [725, 273] width 275 height 149
click at [706, 296] on img "grid" at bounding box center [725, 273] width 275 height 149
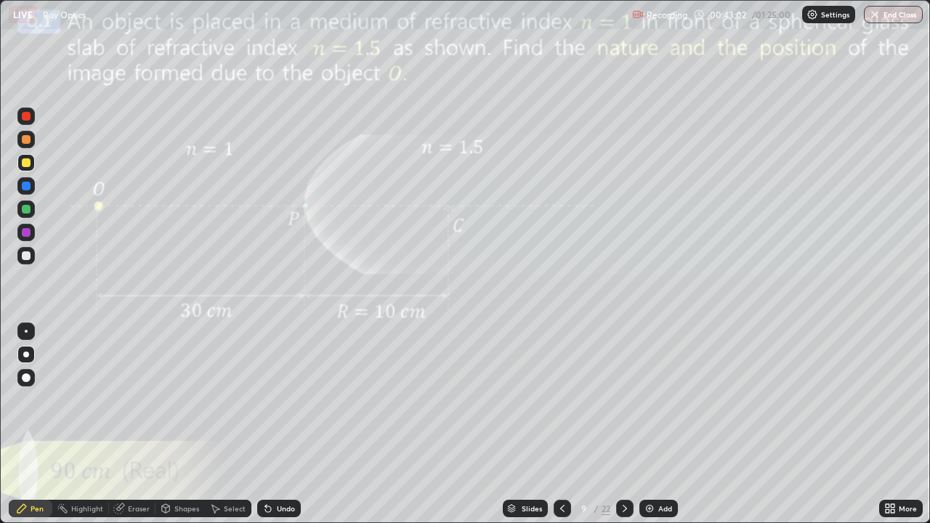
click at [706, 296] on img "grid" at bounding box center [725, 273] width 275 height 149
click at [178, 424] on div "Shapes" at bounding box center [186, 508] width 25 height 7
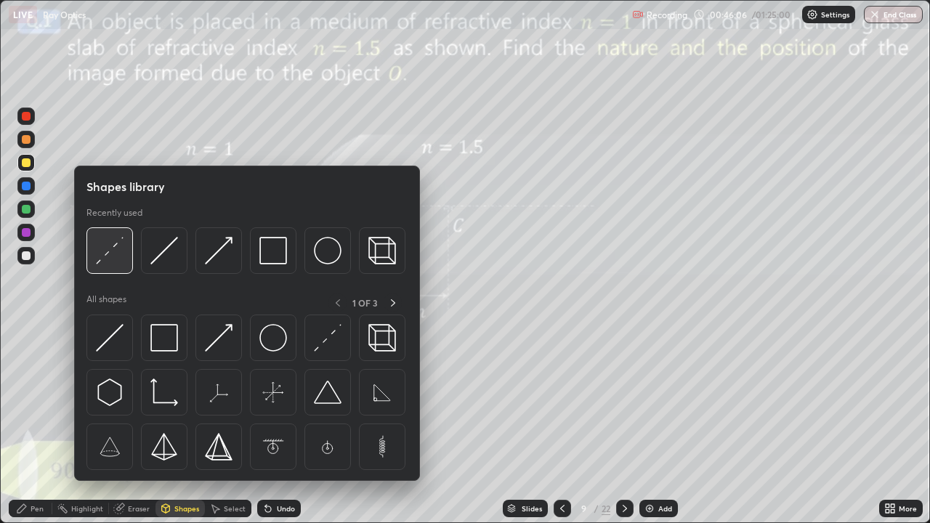
click at [116, 261] on img at bounding box center [110, 251] width 28 height 28
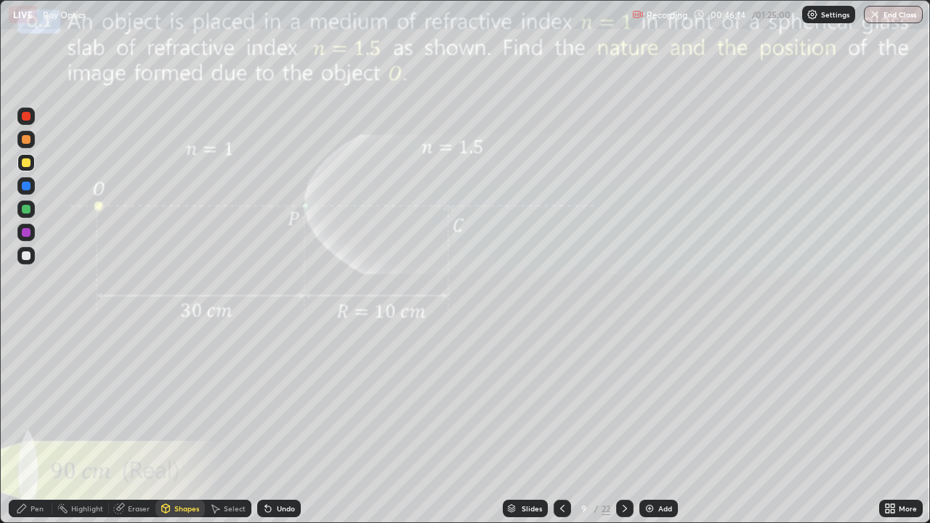
click at [28, 183] on div at bounding box center [26, 186] width 9 height 9
click at [266, 424] on icon at bounding box center [268, 509] width 6 height 6
click at [174, 424] on div "Shapes" at bounding box center [186, 508] width 25 height 7
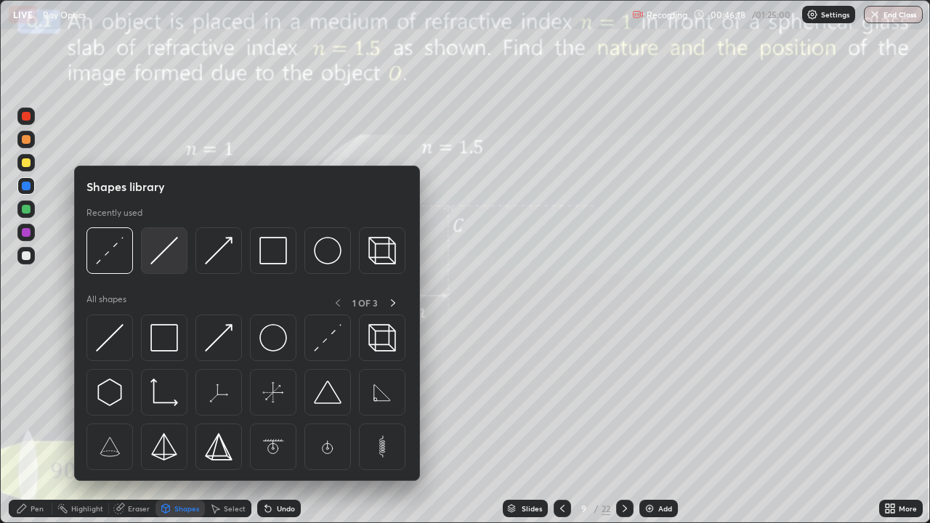
click at [155, 260] on img at bounding box center [164, 251] width 28 height 28
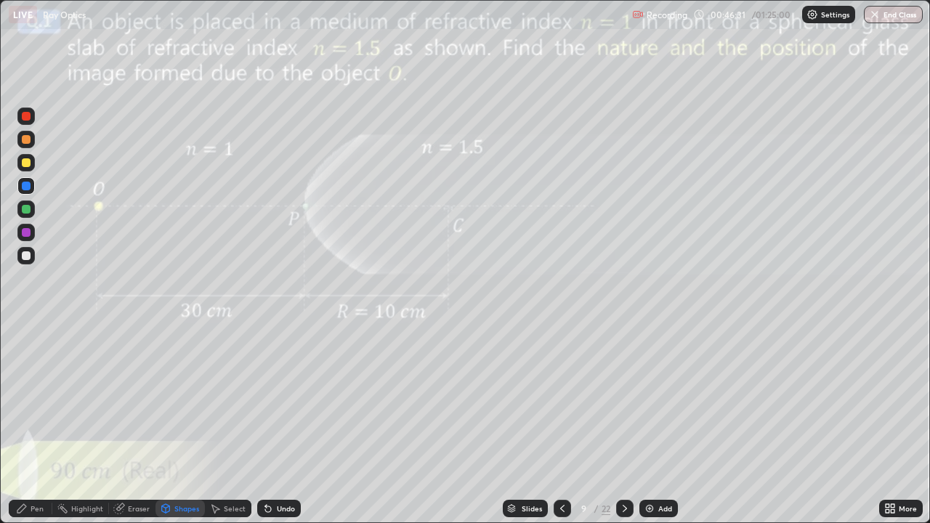
click at [30, 213] on div at bounding box center [25, 208] width 17 height 17
click at [33, 259] on div at bounding box center [25, 255] width 17 height 17
click at [39, 424] on div "Pen" at bounding box center [31, 508] width 44 height 17
click at [31, 187] on div at bounding box center [25, 185] width 17 height 17
click at [620, 424] on icon at bounding box center [625, 509] width 12 height 12
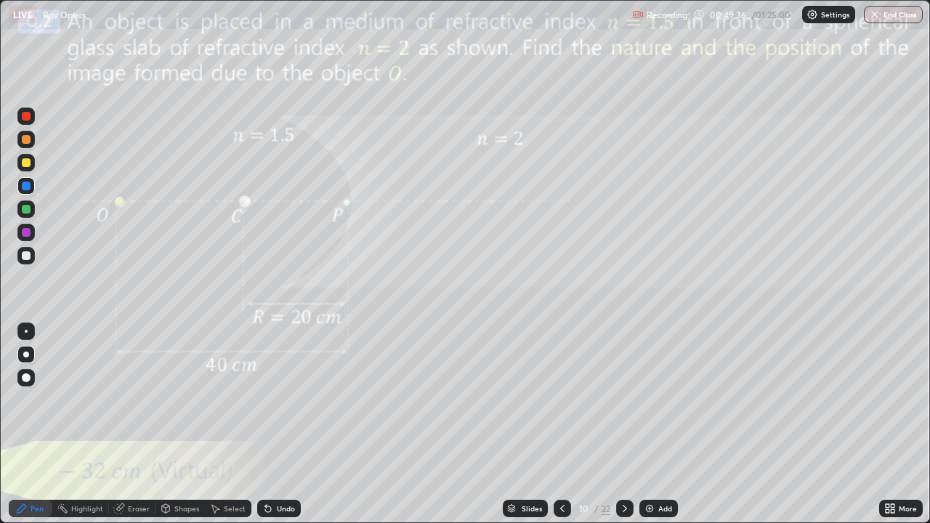
click at [26, 179] on div at bounding box center [25, 185] width 17 height 17
click at [25, 178] on div at bounding box center [25, 185] width 17 height 17
click at [27, 256] on div at bounding box center [26, 255] width 9 height 9
click at [22, 169] on div at bounding box center [25, 162] width 17 height 17
click at [145, 424] on div "Eraser" at bounding box center [132, 508] width 46 height 17
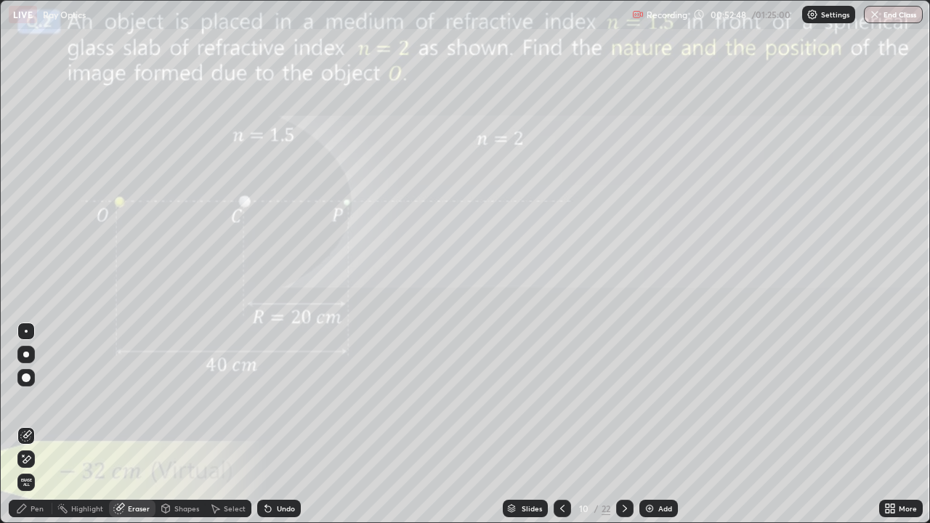
click at [33, 424] on div "Pen" at bounding box center [37, 508] width 13 height 7
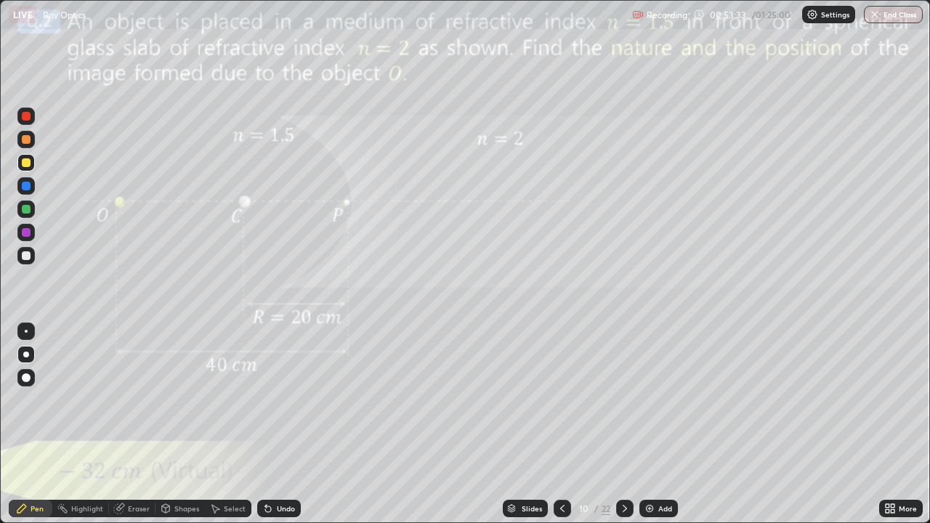
click at [135, 424] on div "Eraser" at bounding box center [139, 508] width 22 height 7
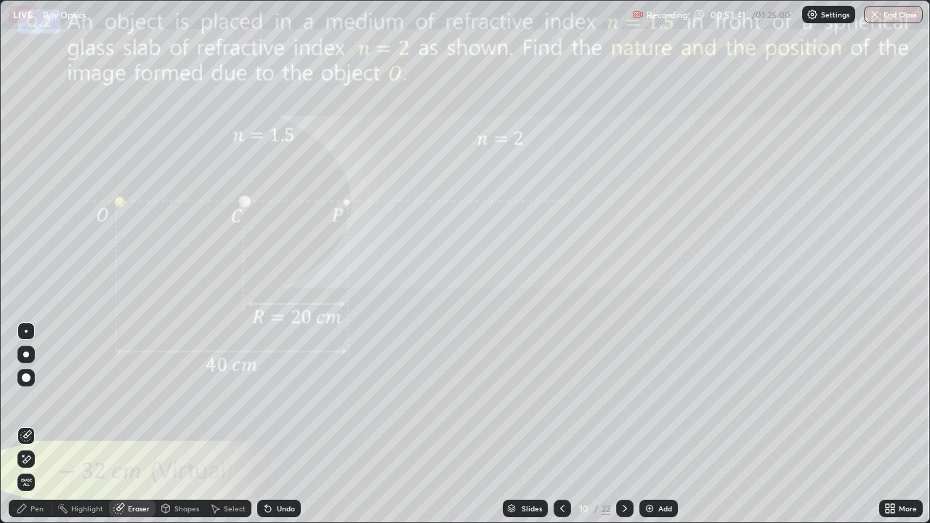
click at [41, 424] on div "Pen" at bounding box center [37, 508] width 13 height 7
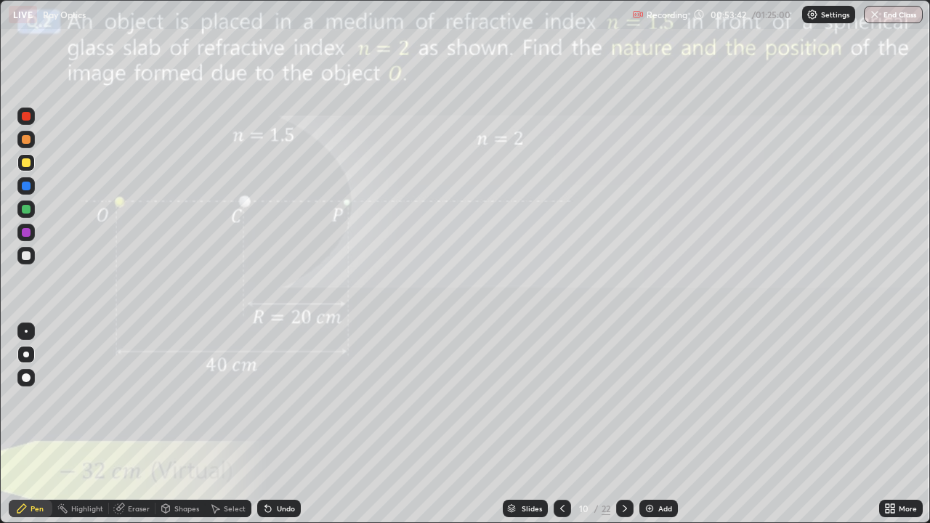
click at [33, 259] on div at bounding box center [25, 255] width 17 height 17
click at [181, 424] on div "Shapes" at bounding box center [179, 508] width 49 height 17
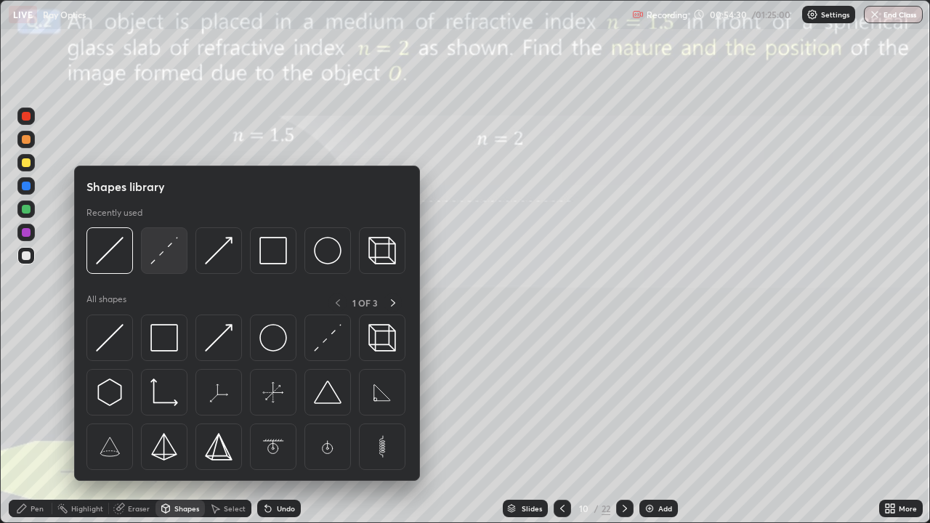
click at [163, 246] on img at bounding box center [164, 251] width 28 height 28
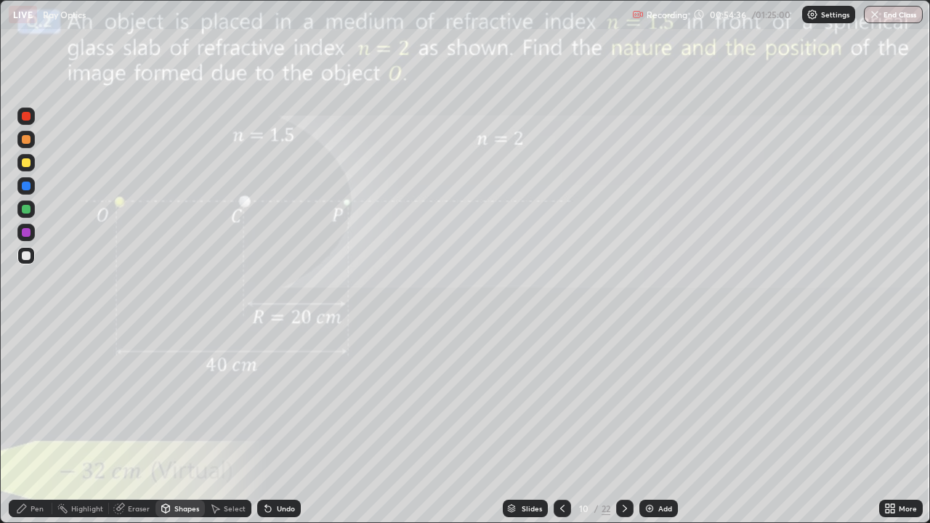
click at [25, 186] on div at bounding box center [26, 186] width 9 height 9
click at [188, 424] on div "Shapes" at bounding box center [186, 508] width 25 height 7
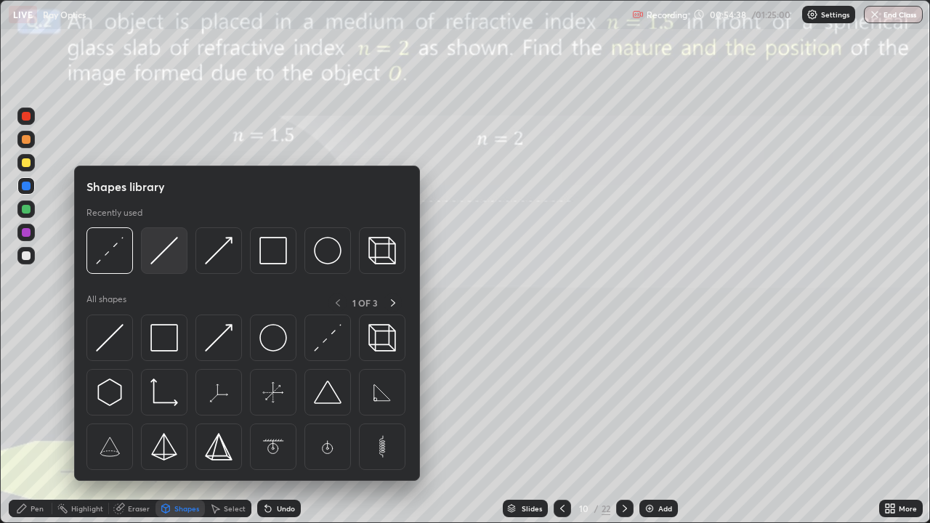
click at [159, 256] on img at bounding box center [164, 251] width 28 height 28
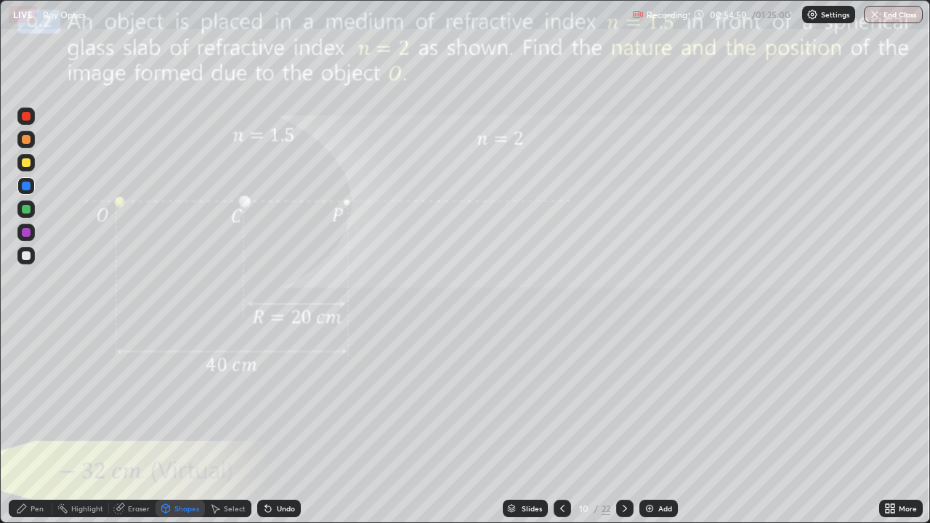
click at [288, 424] on div "Undo" at bounding box center [286, 508] width 18 height 7
click at [27, 163] on div at bounding box center [26, 162] width 9 height 9
click at [25, 424] on div "Pen" at bounding box center [31, 508] width 44 height 17
click at [623, 424] on icon at bounding box center [625, 509] width 12 height 12
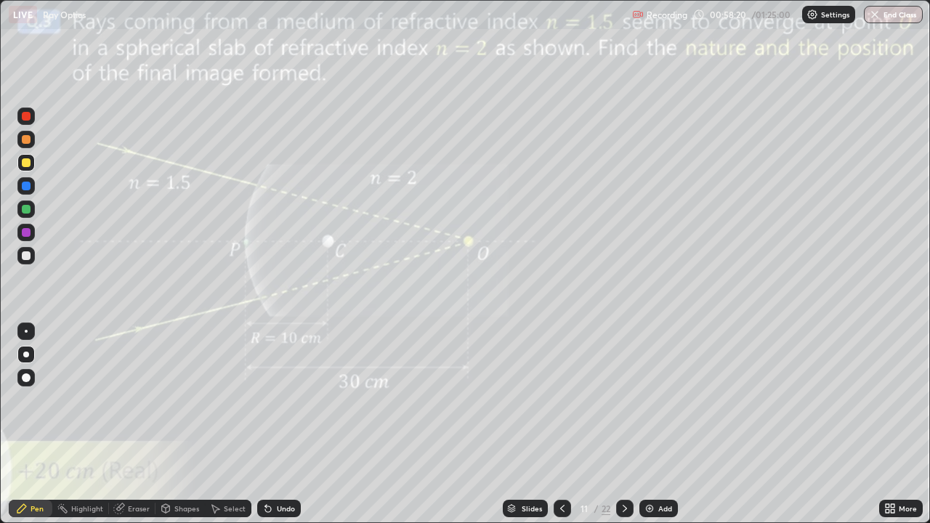
click at [181, 424] on div "Shapes" at bounding box center [186, 508] width 25 height 7
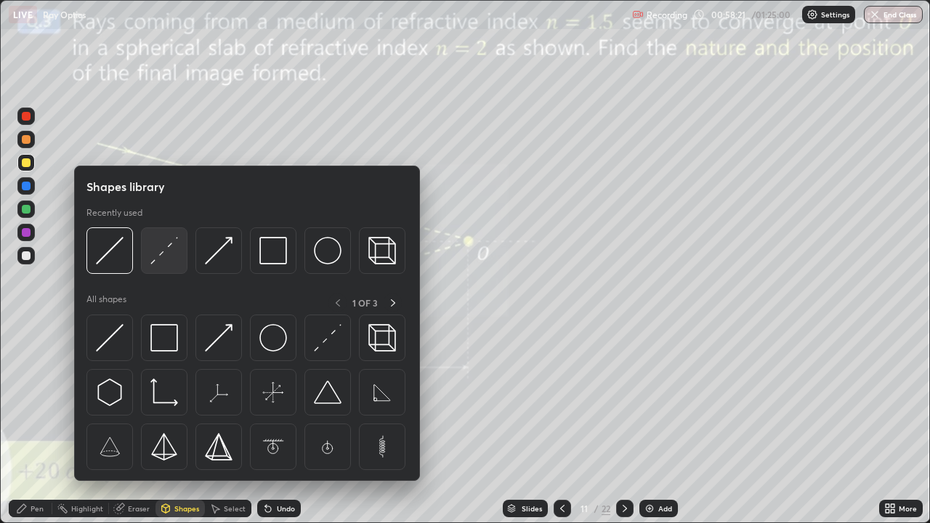
click at [161, 262] on img at bounding box center [164, 251] width 28 height 28
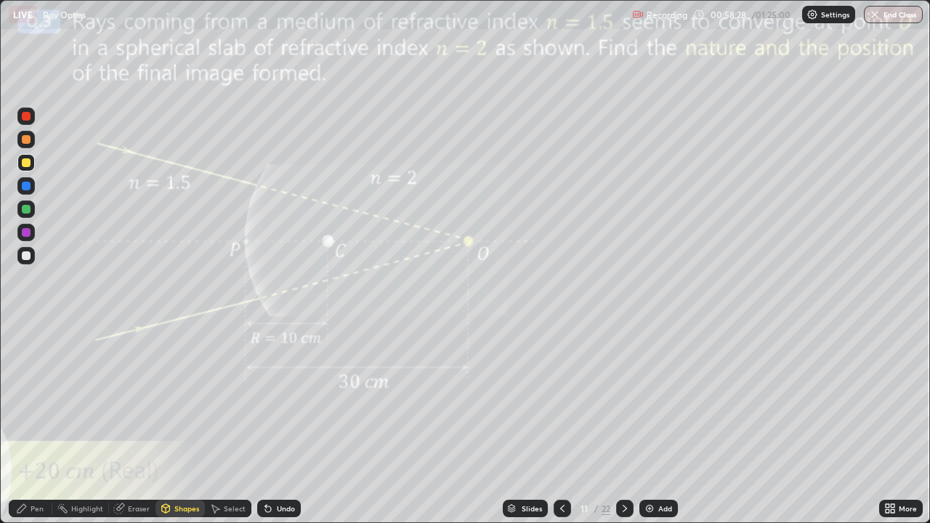
click at [20, 186] on div at bounding box center [25, 185] width 17 height 17
click at [185, 424] on div "Shapes" at bounding box center [186, 508] width 25 height 7
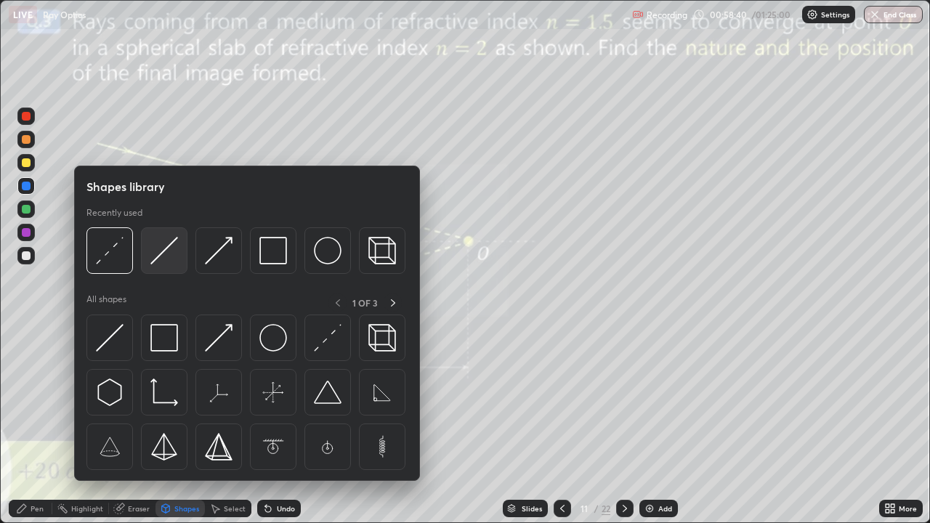
click at [171, 255] on img at bounding box center [164, 251] width 28 height 28
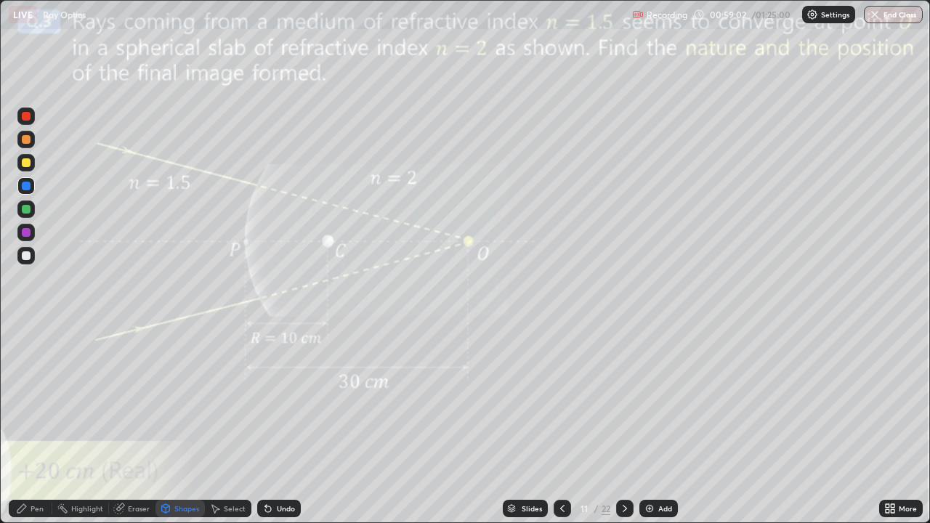
click at [38, 424] on div "Pen" at bounding box center [37, 508] width 13 height 7
click at [625, 424] on icon at bounding box center [625, 509] width 12 height 12
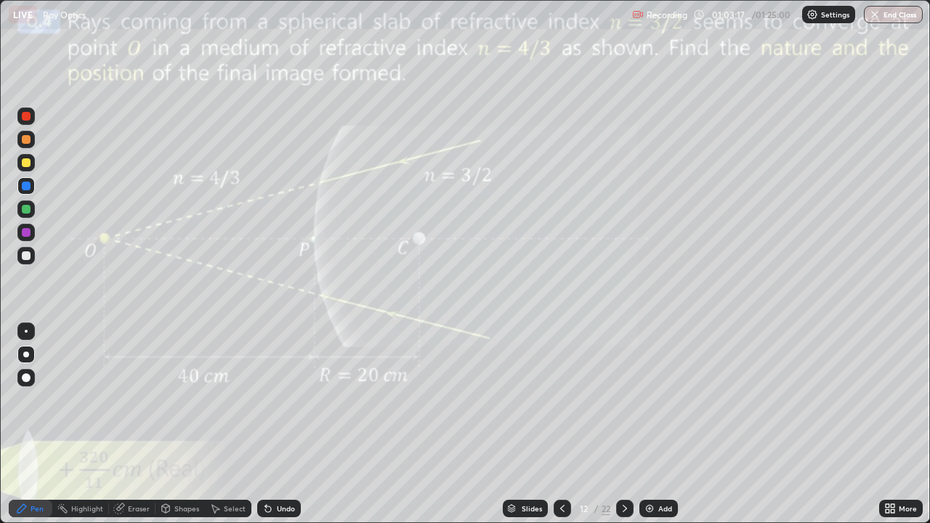
click at [531, 424] on div "Slides" at bounding box center [532, 508] width 20 height 7
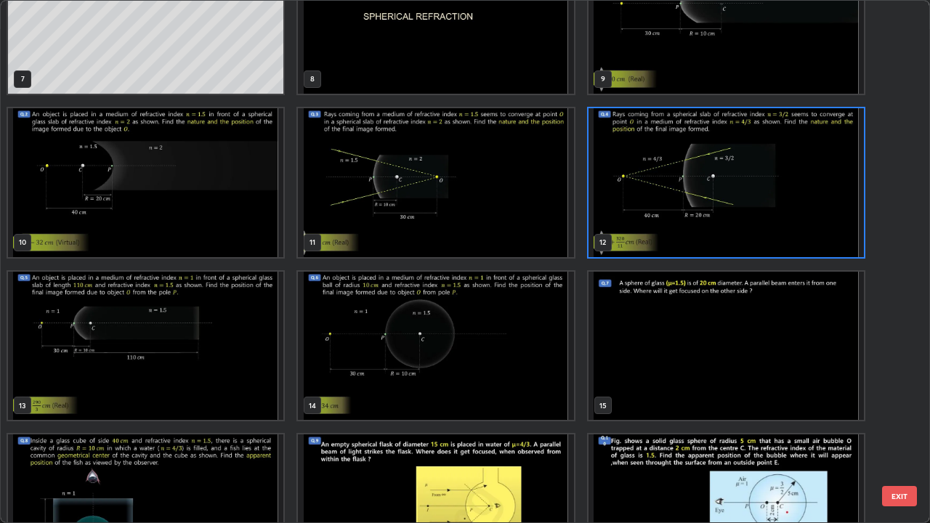
scroll to position [393, 0]
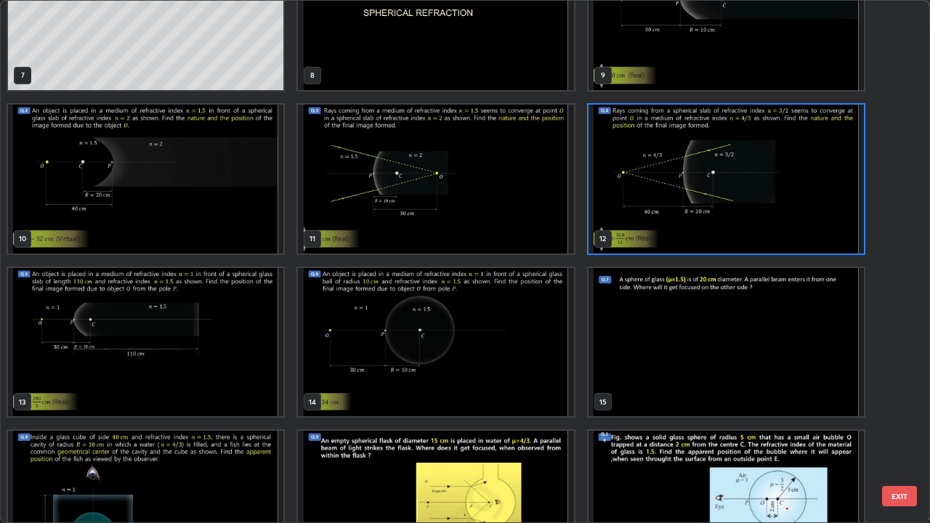
click at [246, 345] on img "grid" at bounding box center [145, 342] width 275 height 149
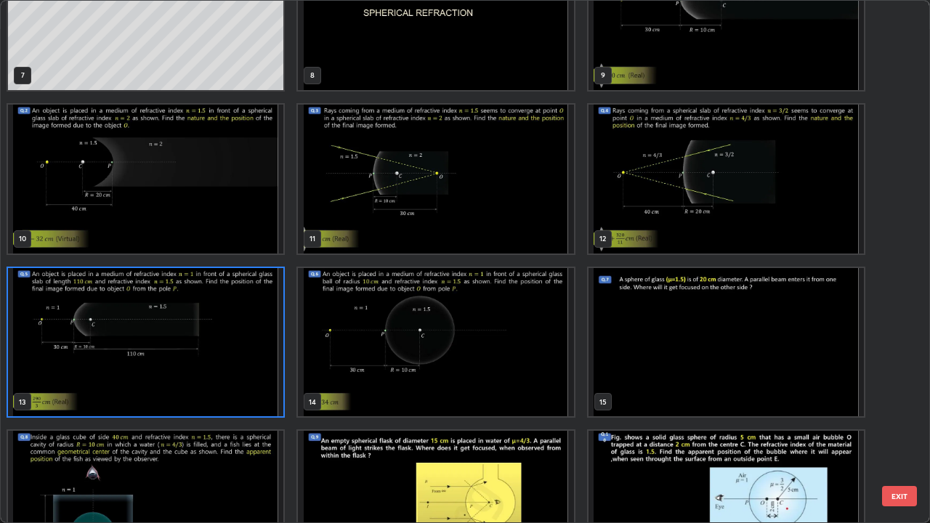
click at [246, 345] on img "grid" at bounding box center [145, 342] width 275 height 149
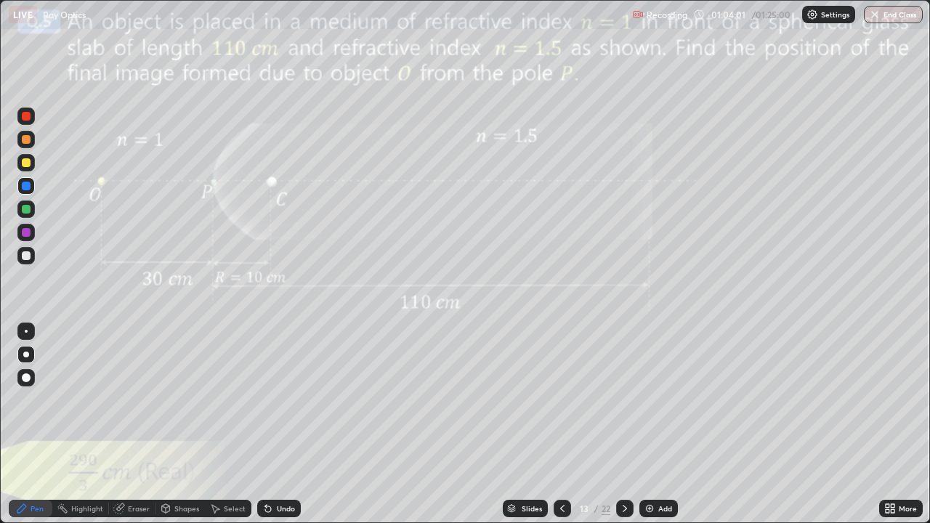
click at [560, 424] on icon at bounding box center [562, 509] width 12 height 12
click at [30, 166] on div at bounding box center [25, 162] width 17 height 17
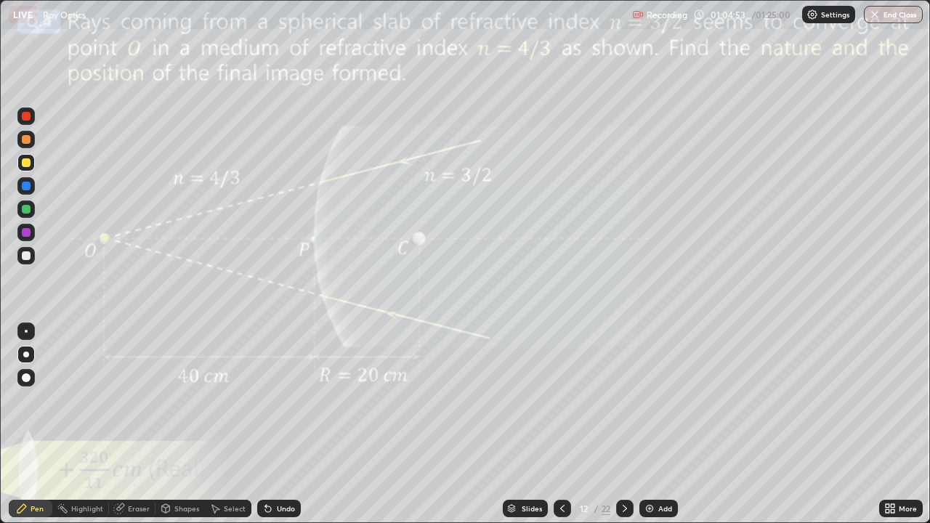
click at [620, 424] on icon at bounding box center [625, 509] width 12 height 12
click at [522, 424] on div "Slides" at bounding box center [532, 508] width 20 height 7
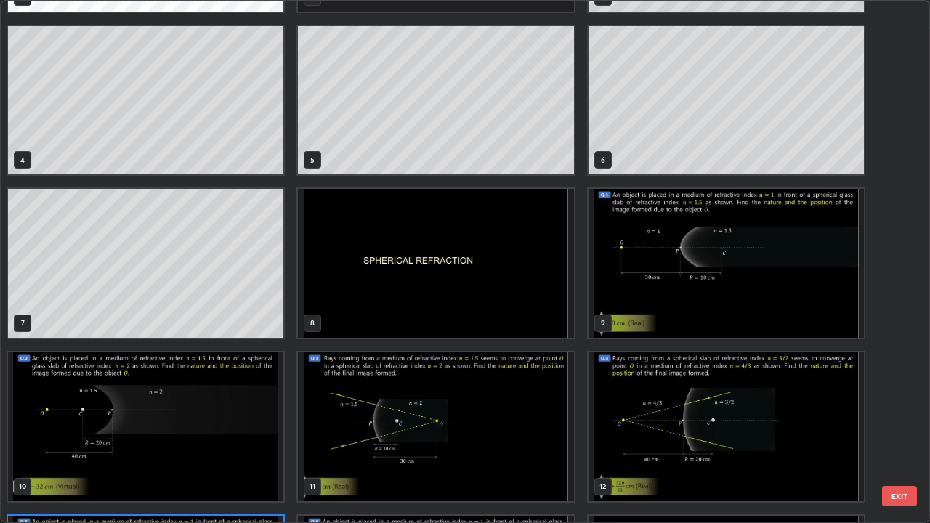
scroll to position [140, 0]
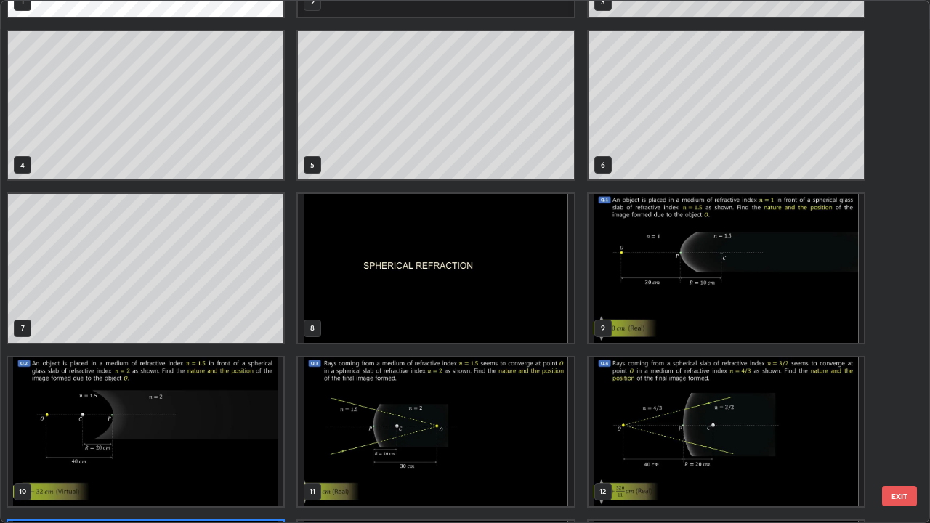
click at [782, 312] on img "grid" at bounding box center [725, 268] width 275 height 149
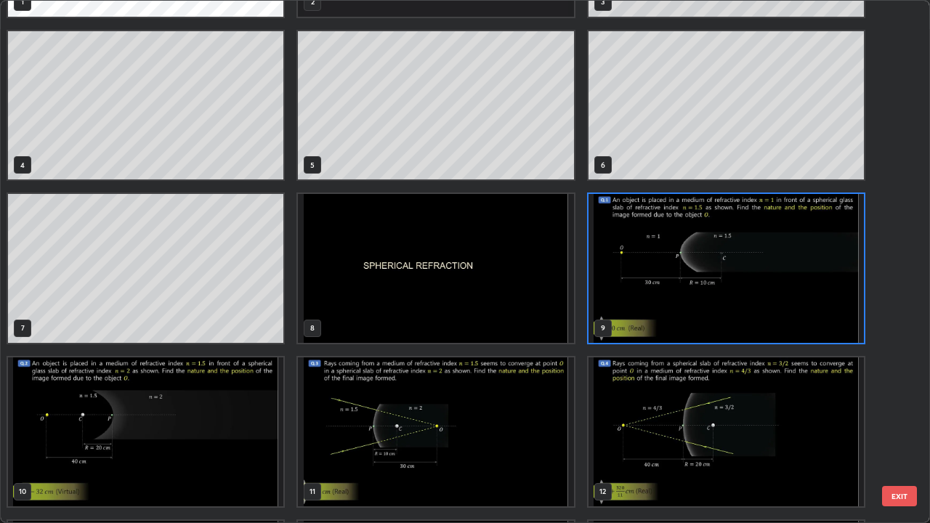
click at [782, 312] on img "grid" at bounding box center [725, 268] width 275 height 149
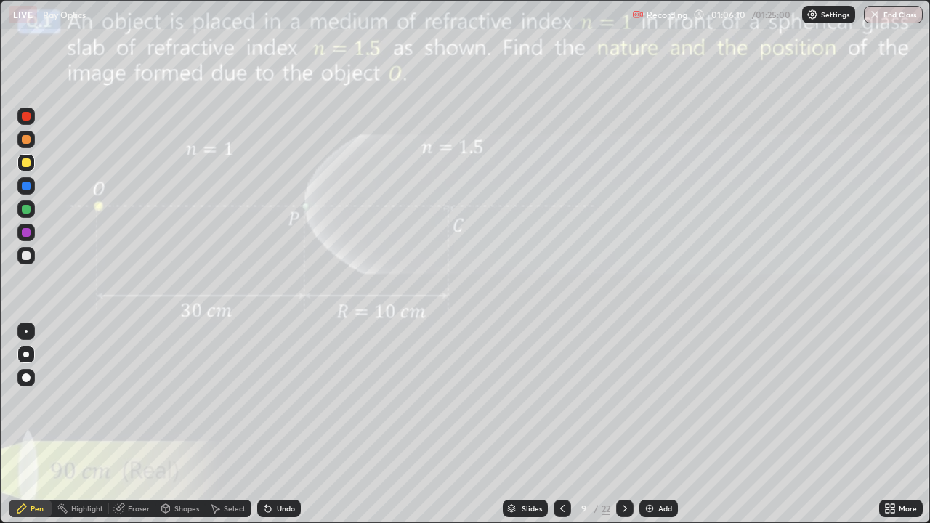
click at [532, 424] on div "Slides" at bounding box center [532, 508] width 20 height 7
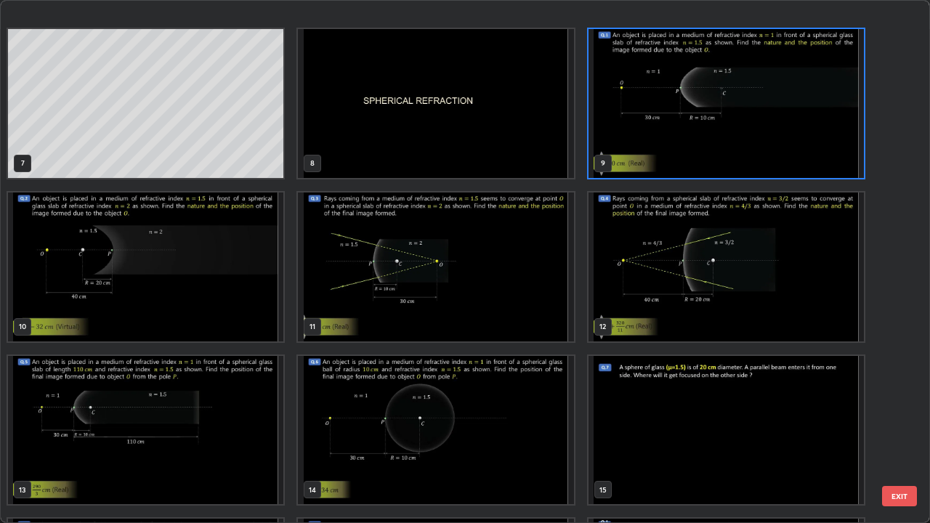
scroll to position [339, 0]
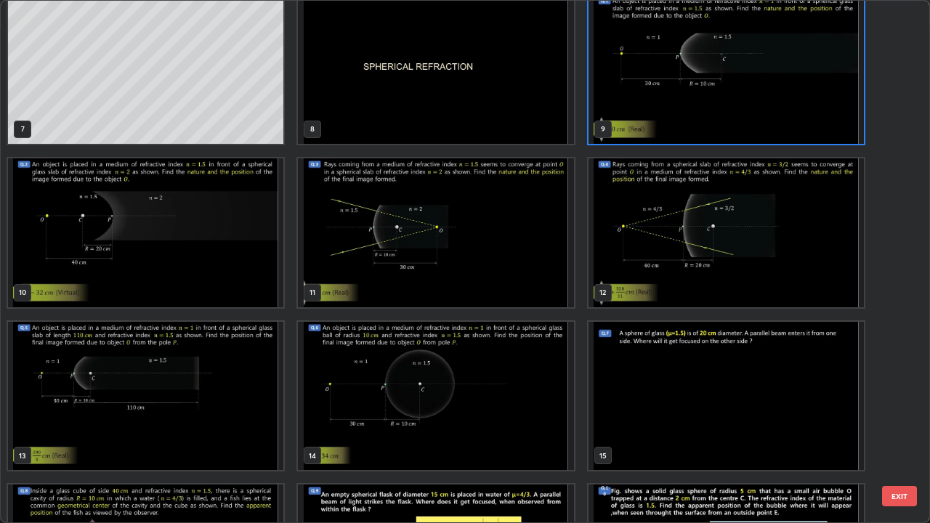
click at [267, 400] on img "grid" at bounding box center [145, 396] width 275 height 149
click at [267, 402] on img "grid" at bounding box center [145, 396] width 275 height 149
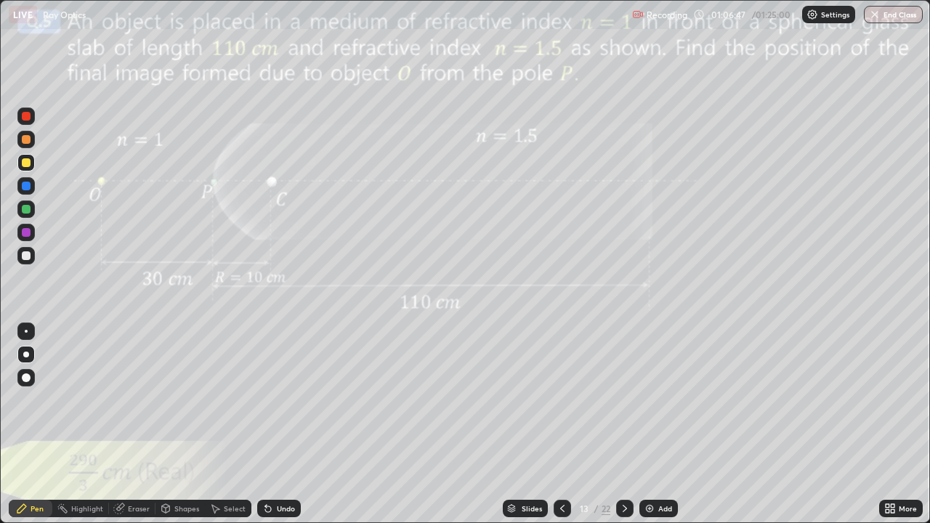
click at [27, 186] on div at bounding box center [26, 186] width 9 height 9
click at [280, 424] on div "Undo" at bounding box center [286, 508] width 18 height 7
click at [623, 424] on icon at bounding box center [625, 509] width 12 height 12
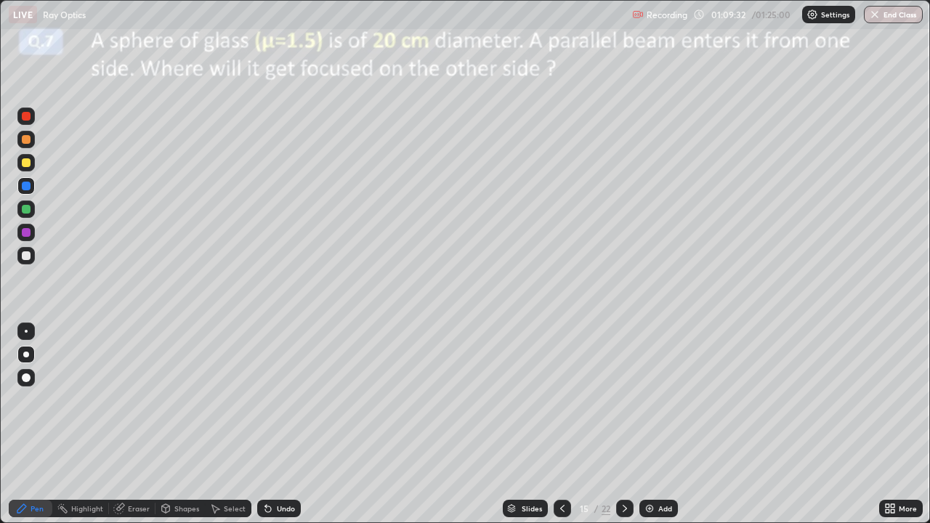
click at [567, 424] on div at bounding box center [562, 508] width 17 height 17
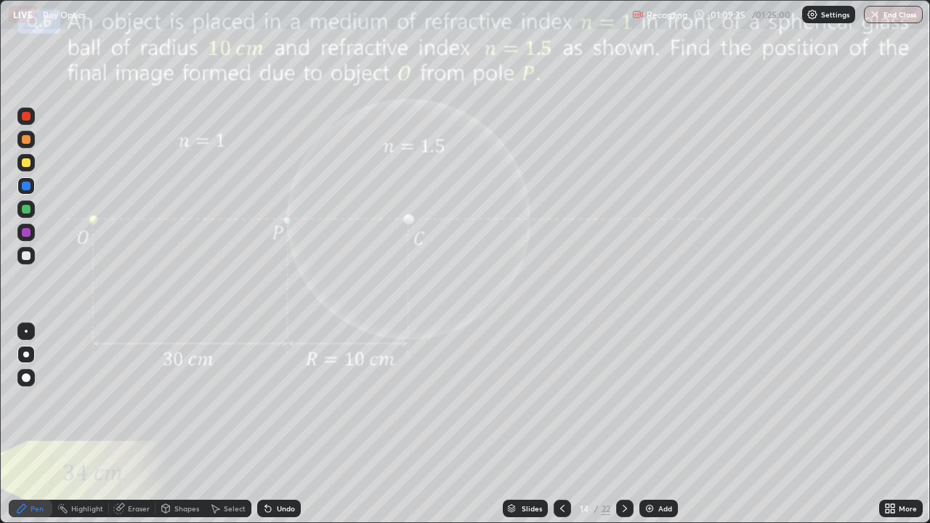
click at [625, 424] on div at bounding box center [624, 508] width 17 height 17
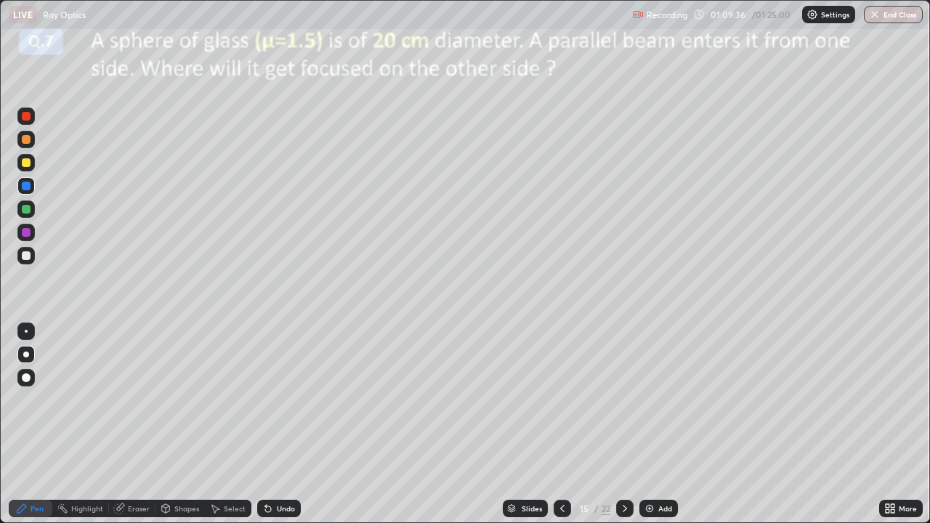
click at [622, 424] on icon at bounding box center [625, 509] width 12 height 12
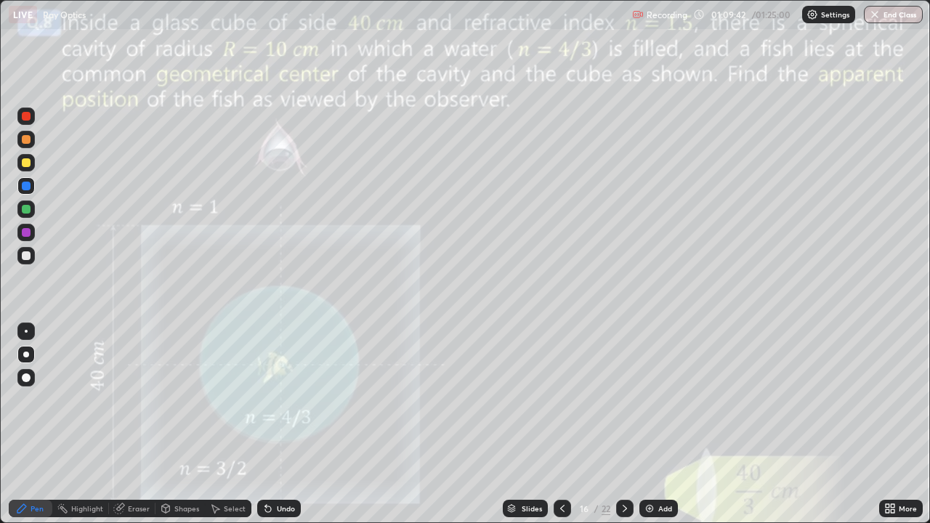
click at [625, 424] on div at bounding box center [624, 508] width 17 height 17
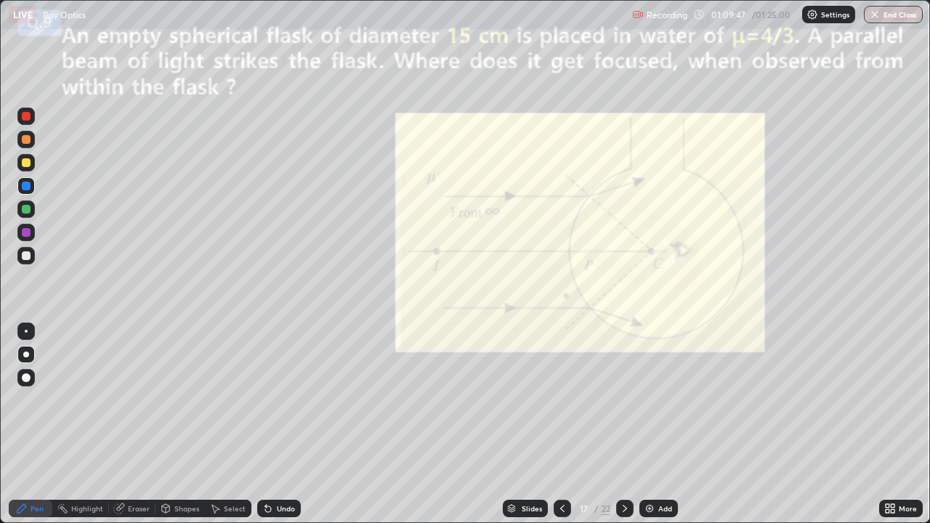
click at [623, 424] on icon at bounding box center [625, 509] width 12 height 12
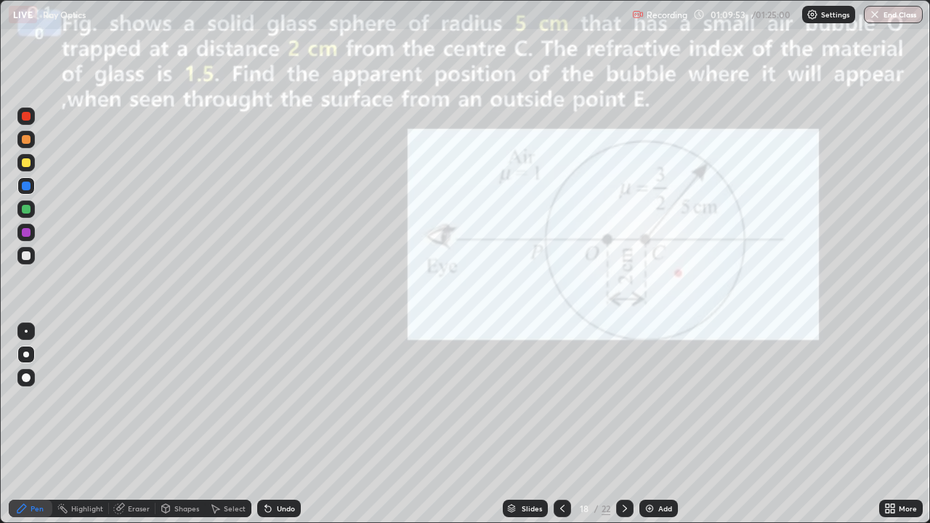
click at [533, 424] on div "Slides" at bounding box center [532, 508] width 20 height 7
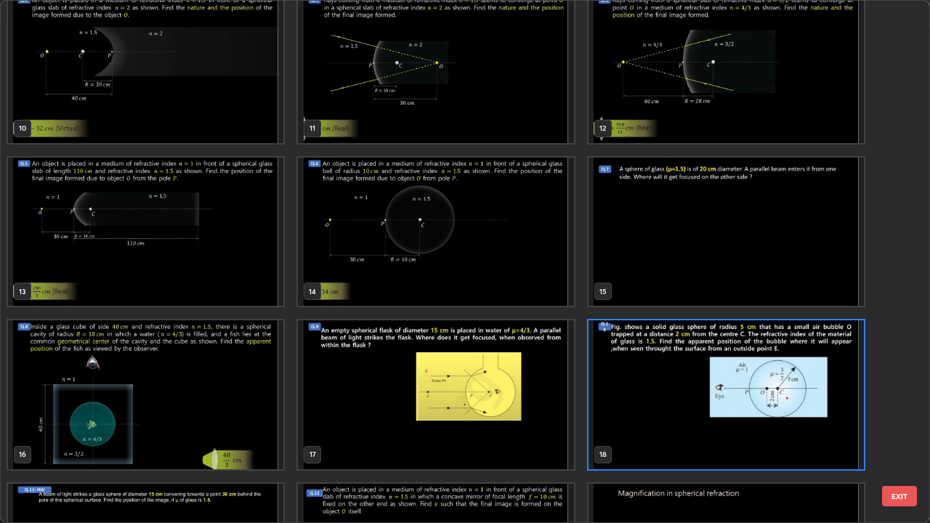
scroll to position [467, 0]
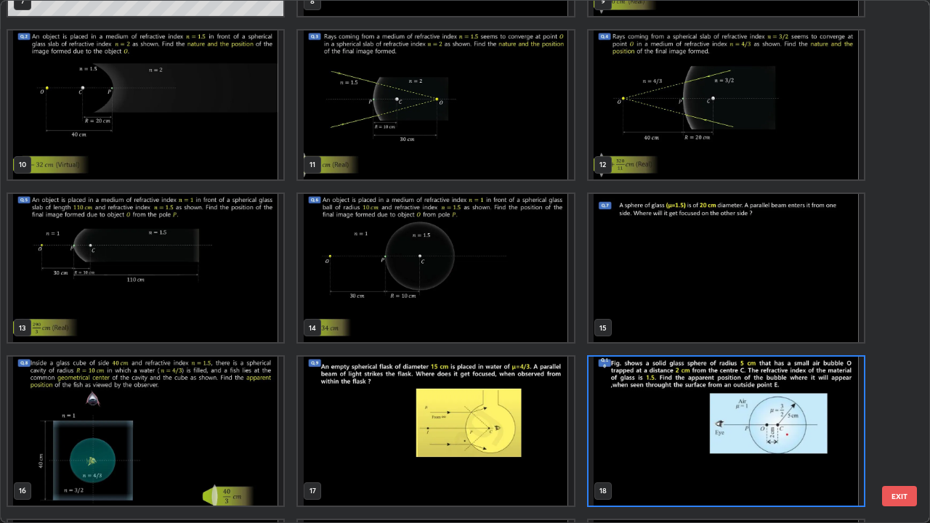
click at [652, 392] on img "grid" at bounding box center [725, 431] width 275 height 149
click at [654, 395] on img "grid" at bounding box center [725, 431] width 275 height 149
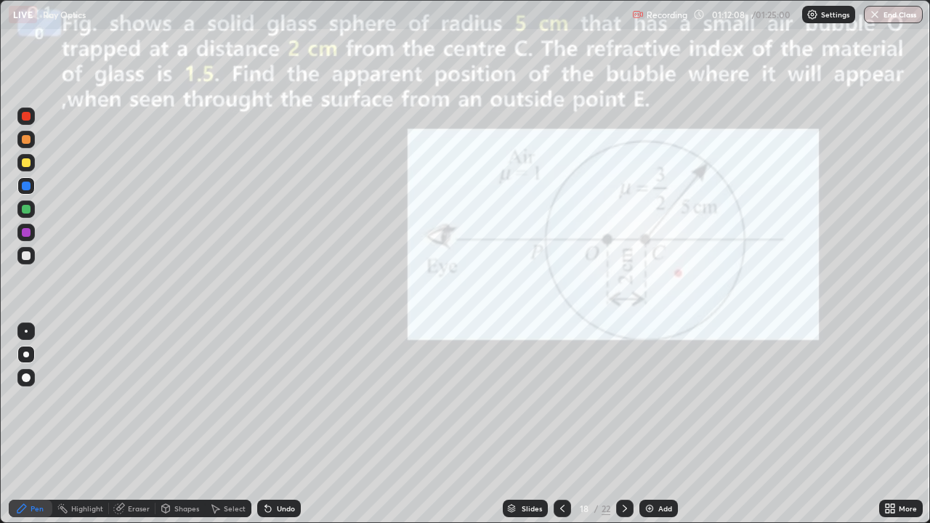
click at [896, 10] on button "End Class" at bounding box center [893, 14] width 59 height 17
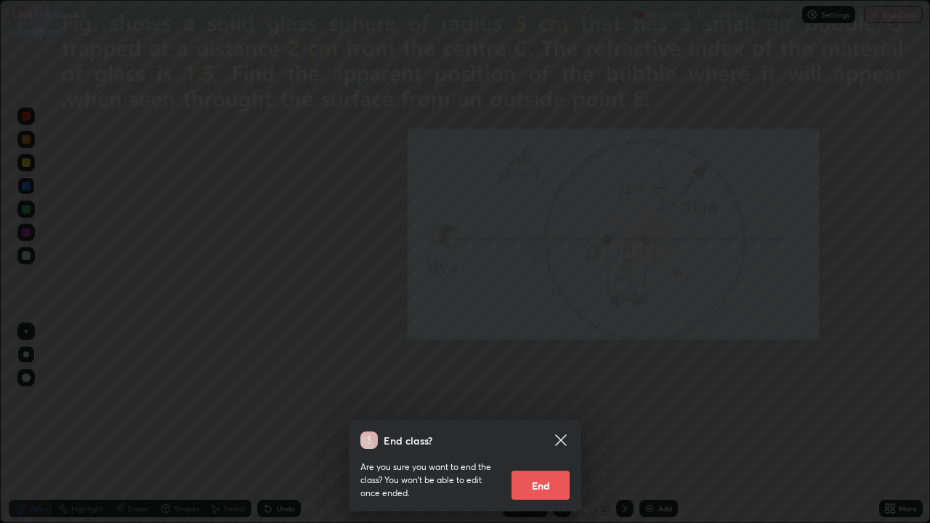
click at [548, 424] on button "End" at bounding box center [540, 485] width 58 height 29
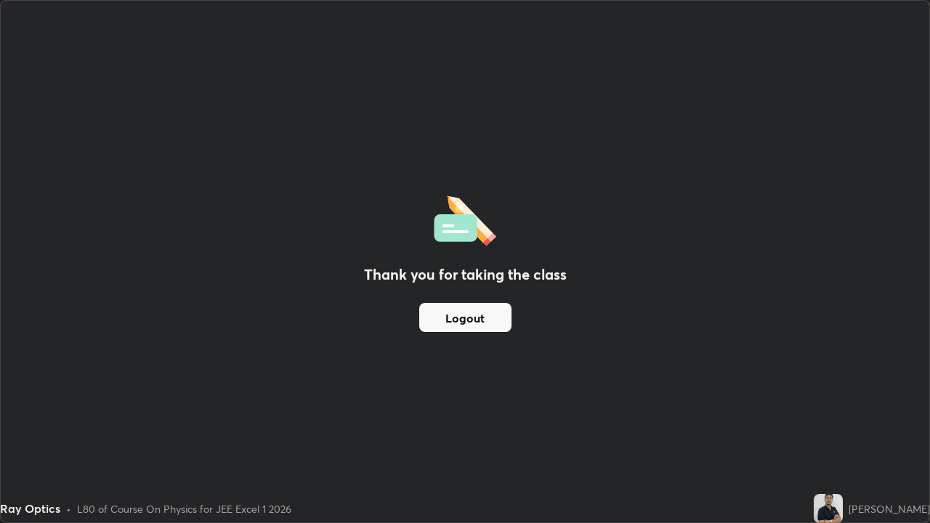
click at [497, 317] on button "Logout" at bounding box center [465, 317] width 92 height 29
